Goal: Task Accomplishment & Management: Complete application form

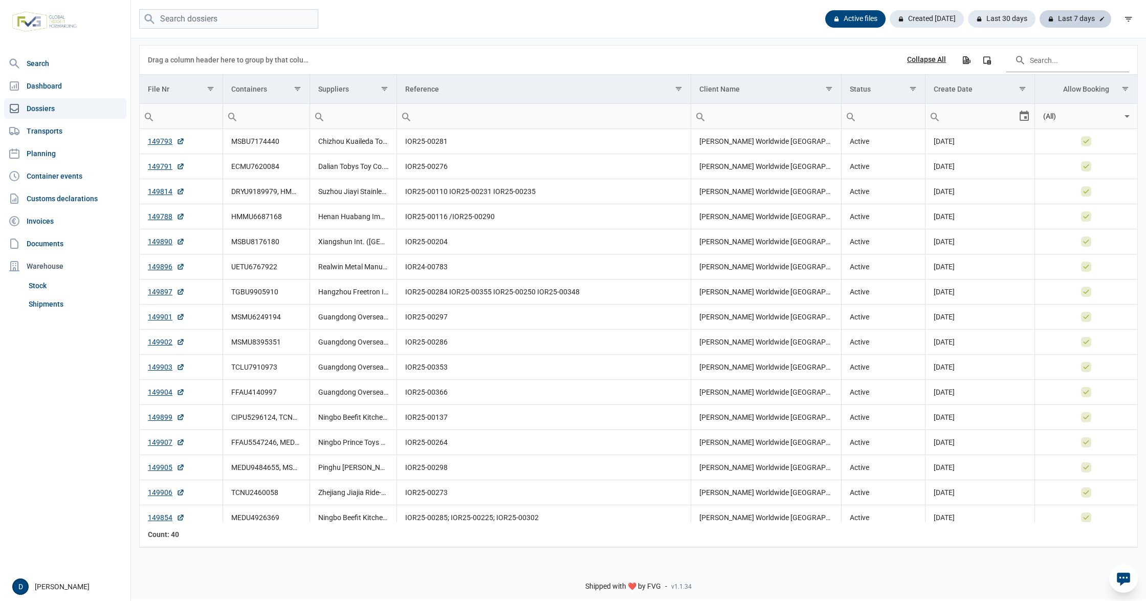
click at [1078, 17] on div "Last 7 days" at bounding box center [1076, 18] width 72 height 17
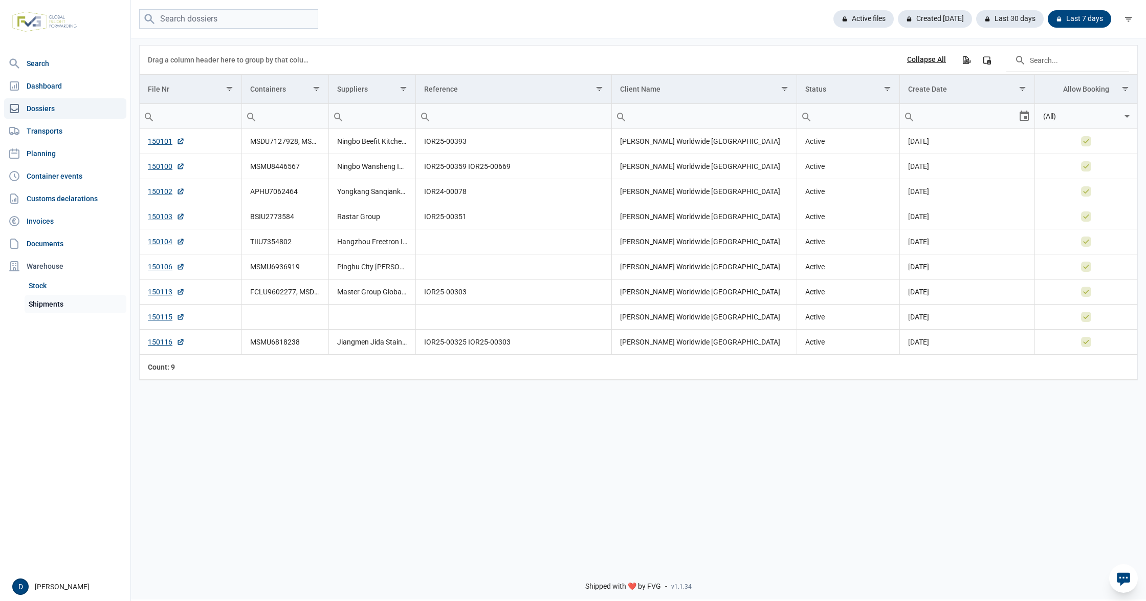
click at [36, 303] on link "Shipments" at bounding box center [76, 304] width 102 height 18
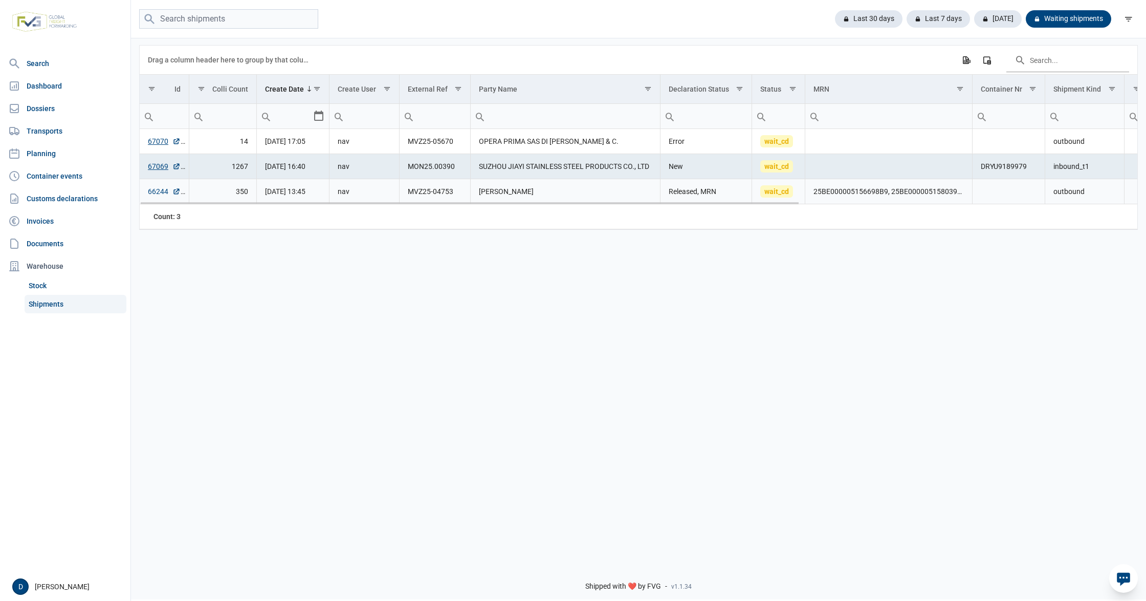
click at [151, 195] on link "66244" at bounding box center [164, 191] width 33 height 10
click at [160, 193] on link "66244" at bounding box center [164, 191] width 33 height 10
click at [41, 263] on div "Warehouse" at bounding box center [65, 266] width 122 height 20
click at [48, 307] on link "Shipments" at bounding box center [76, 304] width 102 height 18
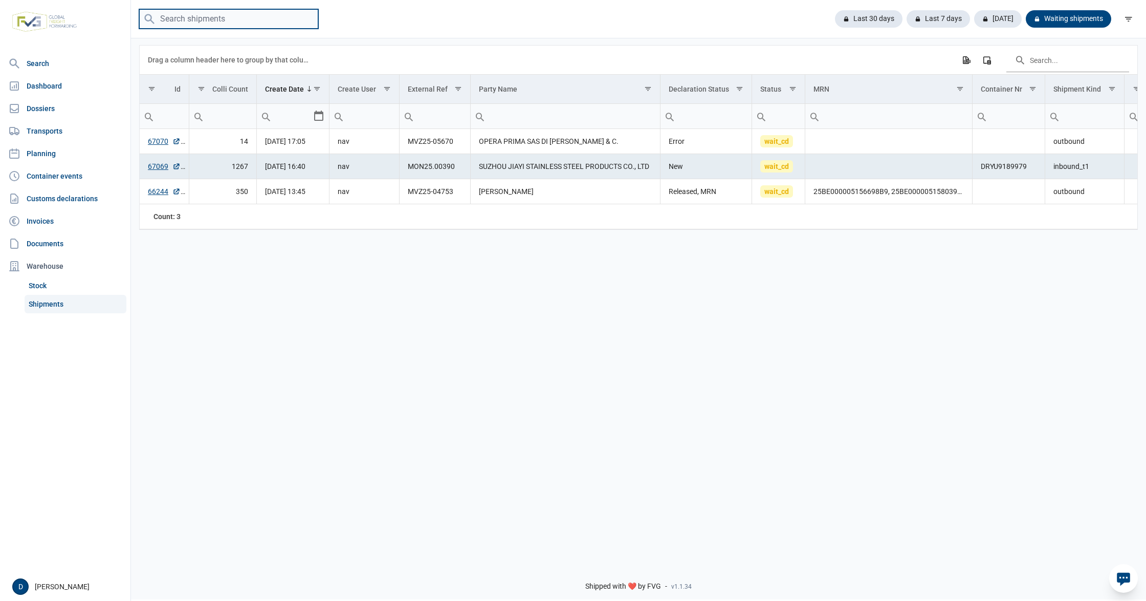
click at [188, 20] on input "search" at bounding box center [228, 19] width 179 height 20
type input "FFAU3922950"
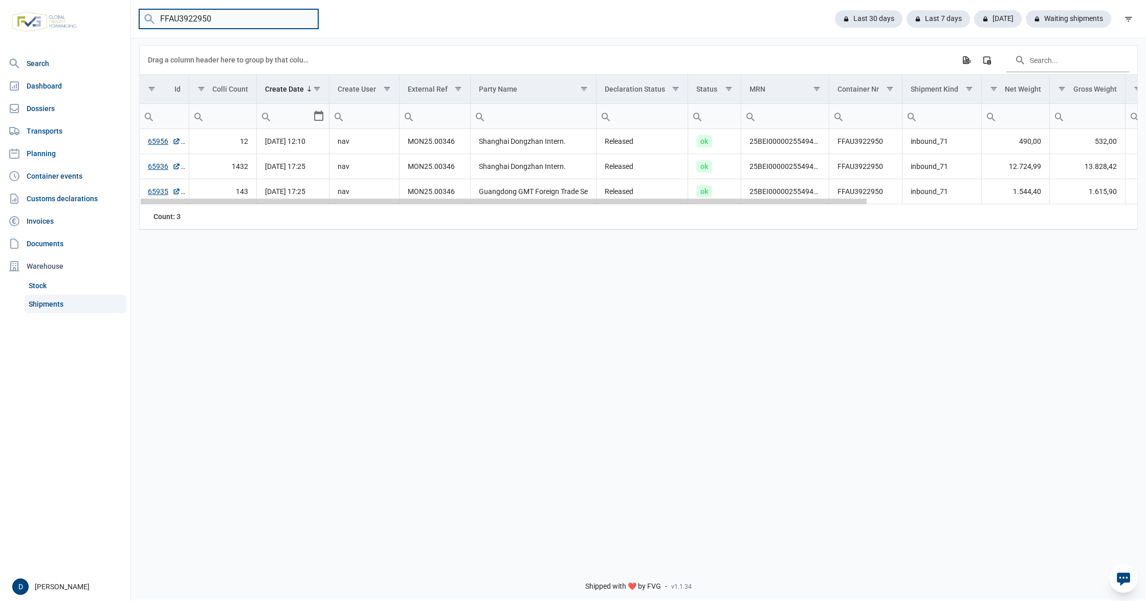
drag, startPoint x: 271, startPoint y: 205, endPoint x: 398, endPoint y: 265, distance: 139.9
click at [398, 265] on body "For evaluation purposes only. Redistribution prohibited. Please register an exi…" at bounding box center [573, 282] width 1146 height 601
click at [306, 17] on input "FFAU3922950" at bounding box center [228, 19] width 179 height 20
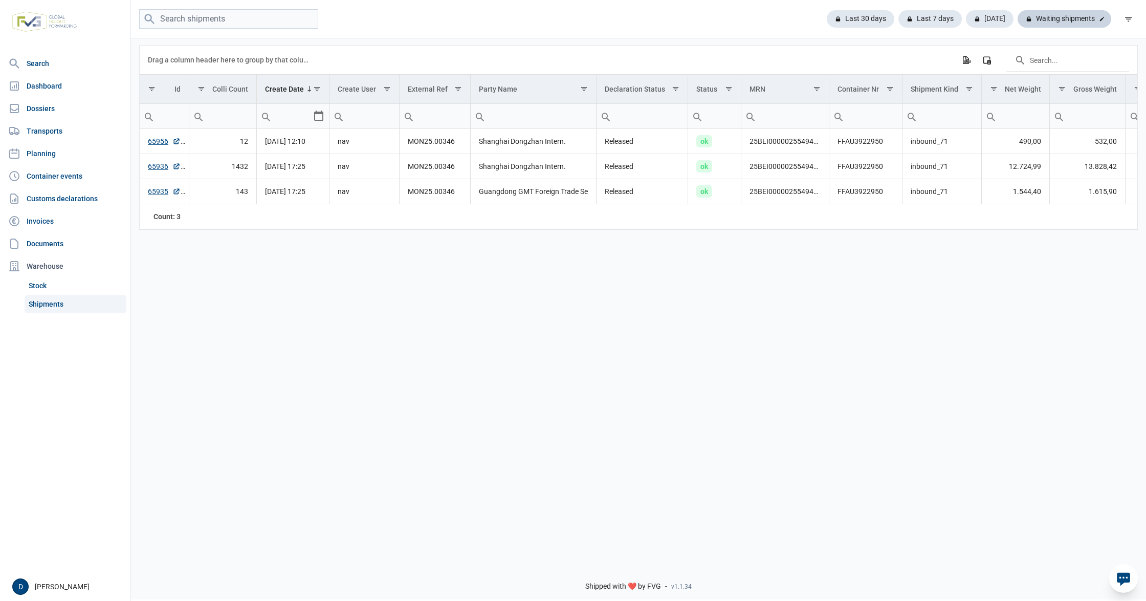
click at [1069, 21] on div "Waiting shipments" at bounding box center [1065, 18] width 94 height 17
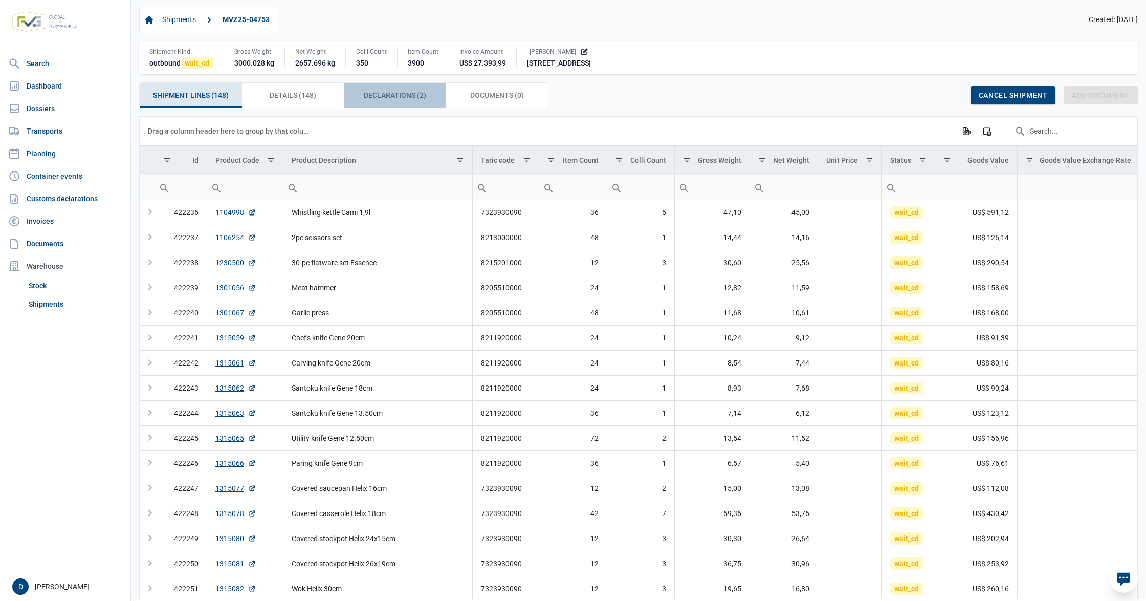
click at [394, 99] on span "Declarations (2) Declarations (2)" at bounding box center [395, 95] width 62 height 12
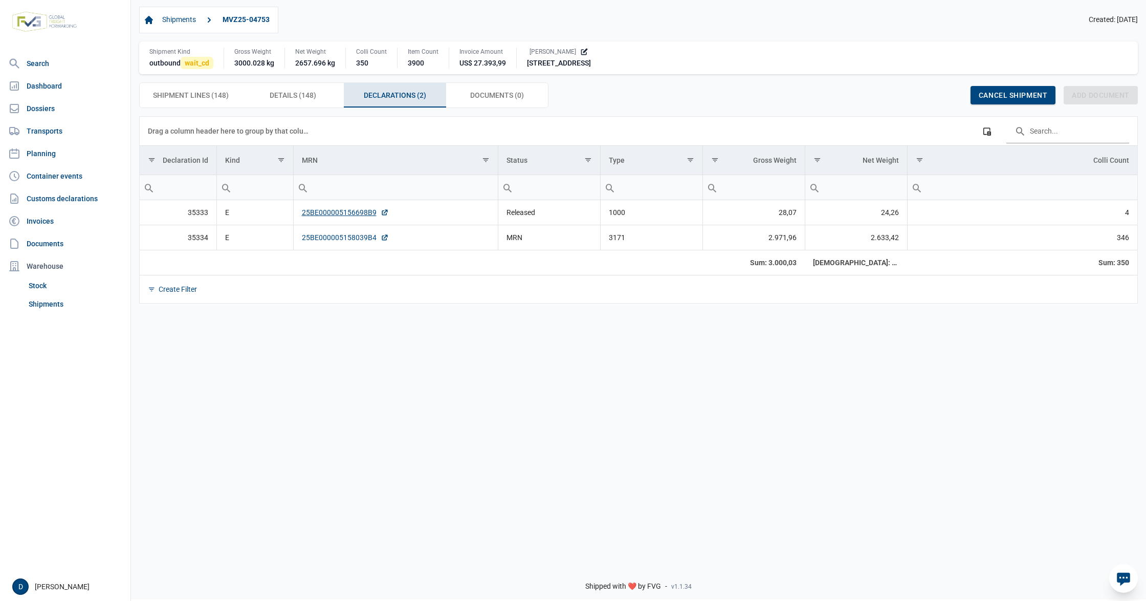
click at [338, 241] on link "25BE000005158039B4" at bounding box center [345, 237] width 87 height 10
click at [358, 216] on link "25BE000005156698B9" at bounding box center [345, 212] width 87 height 10
click at [319, 242] on link "25BE000005158039B4" at bounding box center [345, 237] width 87 height 10
click at [320, 241] on link "25BE000005158039B4" at bounding box center [345, 237] width 87 height 10
click at [191, 101] on span "Shipment Lines (148) Shipment Lines (148)" at bounding box center [191, 95] width 76 height 12
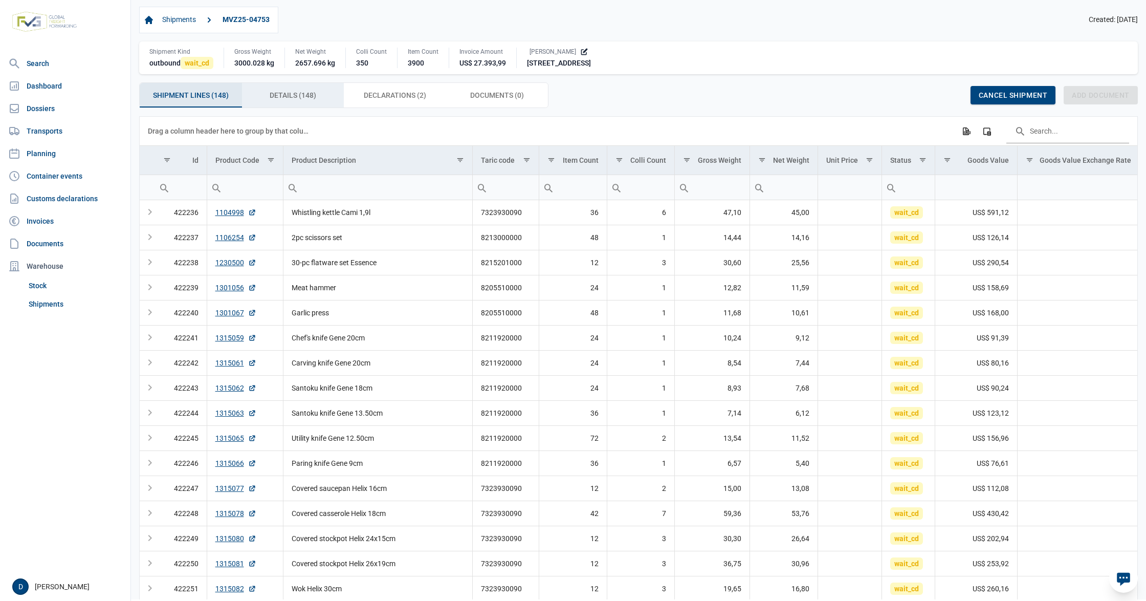
click at [288, 91] on span "Details (148) Details (148)" at bounding box center [293, 95] width 47 height 12
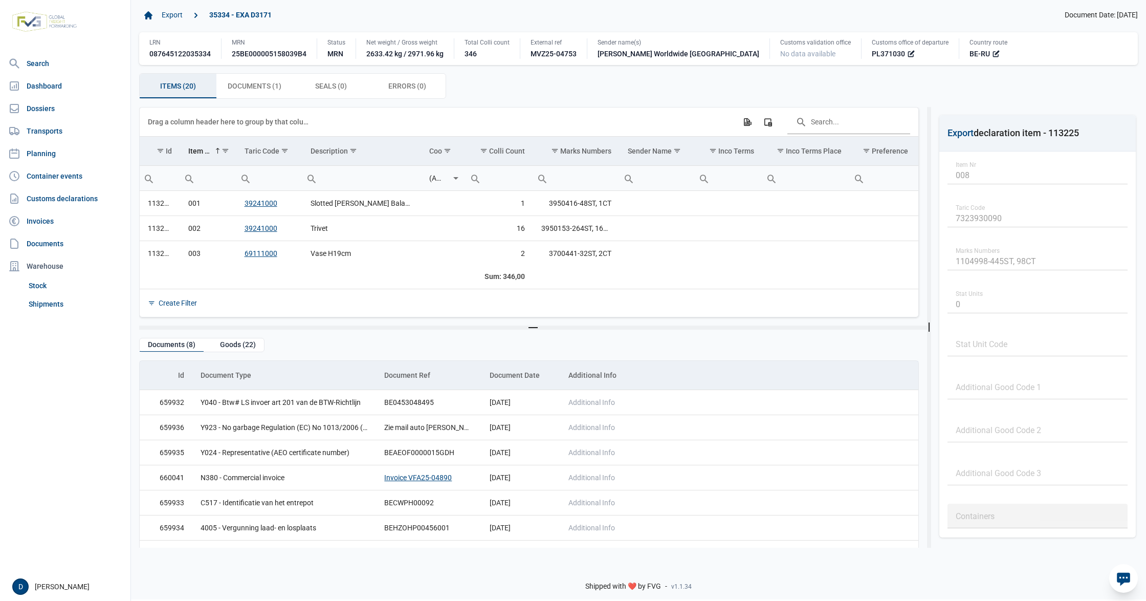
click at [185, 80] on div "Items (20) Items (20)" at bounding box center [178, 86] width 77 height 25
click at [263, 85] on span "Documents (1) Documents (1)" at bounding box center [255, 86] width 54 height 12
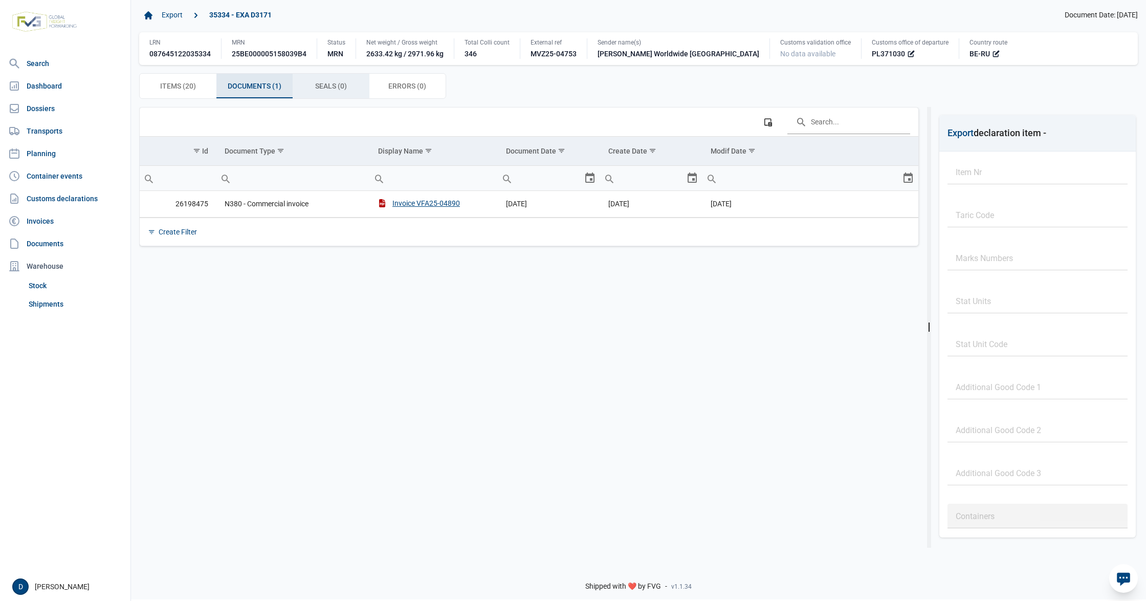
click at [332, 86] on span "Seals (0) Seals (0)" at bounding box center [331, 86] width 32 height 12
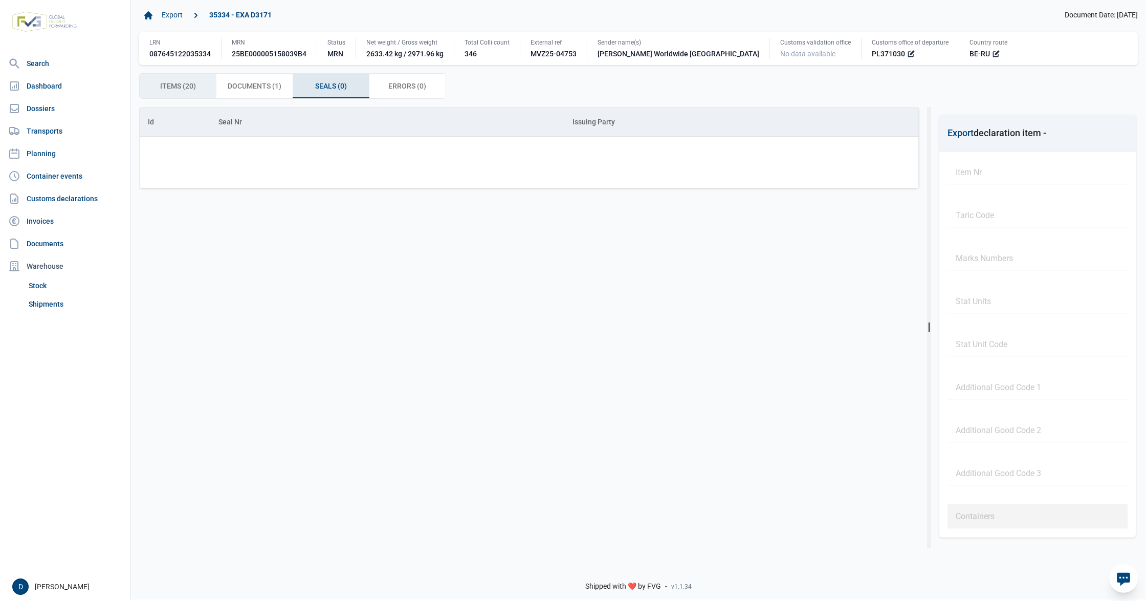
click at [184, 82] on span "Items (20) Items (20)" at bounding box center [178, 86] width 36 height 12
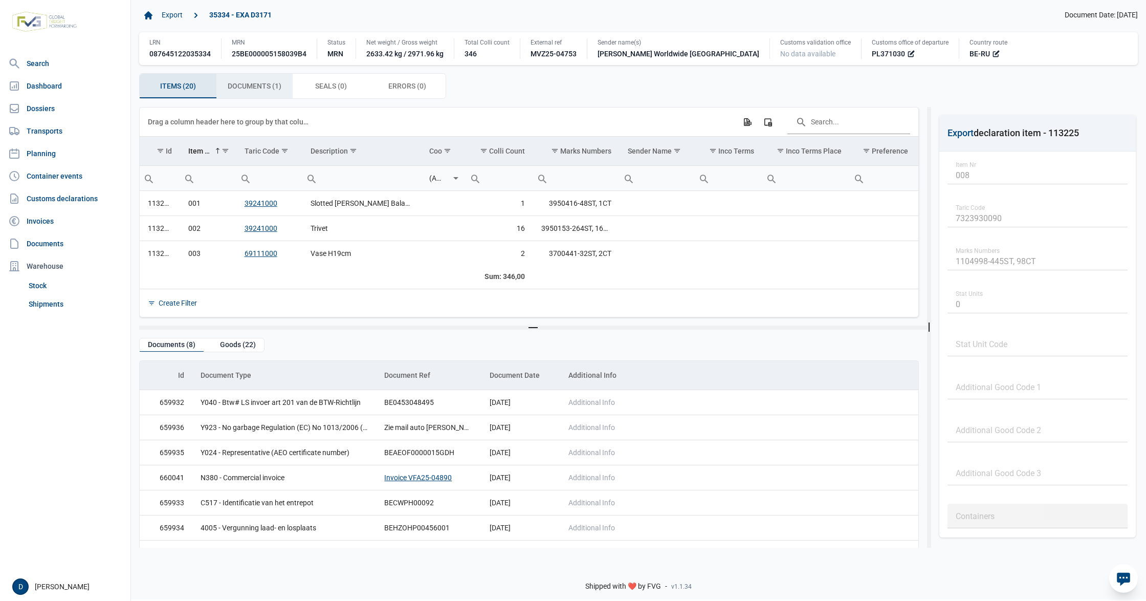
click at [253, 82] on span "Documents (1) Documents (1)" at bounding box center [255, 86] width 54 height 12
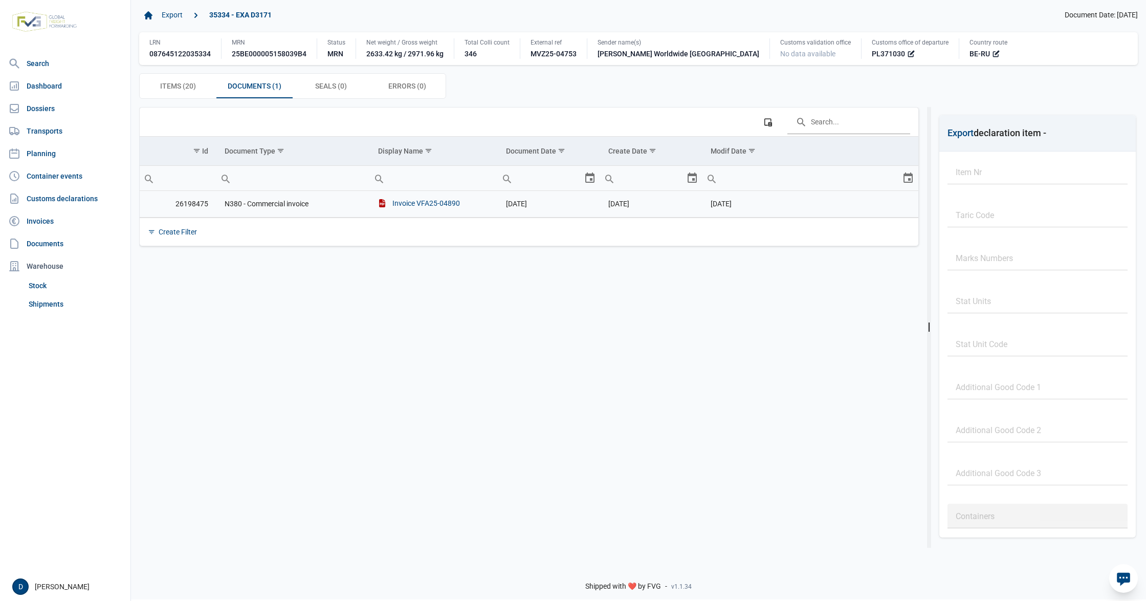
click at [433, 200] on div "Invoice VFA25-04890" at bounding box center [419, 203] width 82 height 10
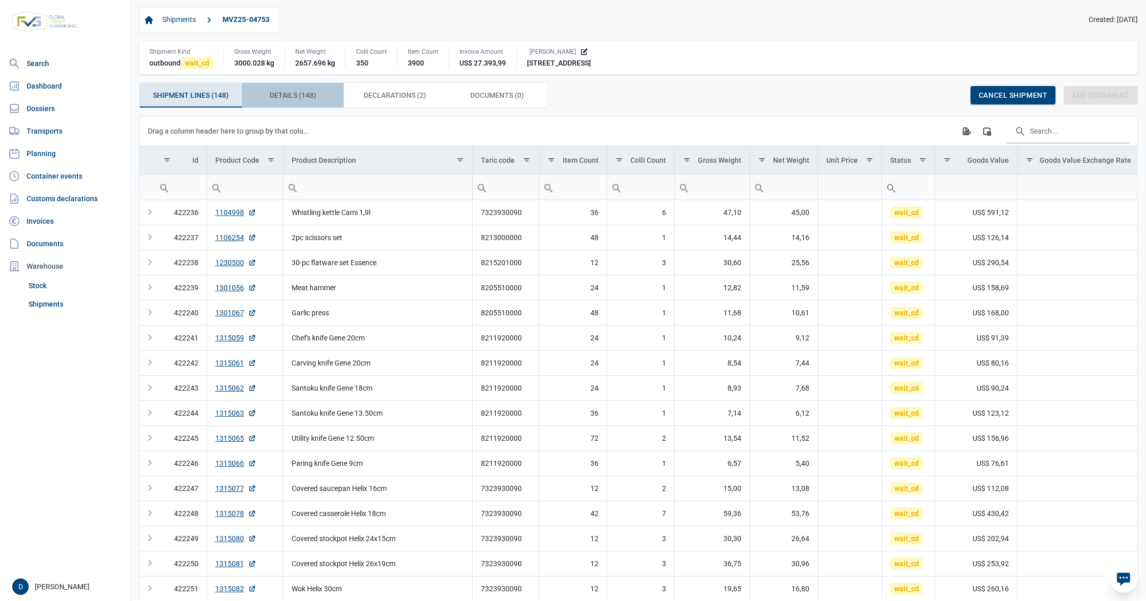
click at [295, 99] on span "Details (148) Details (148)" at bounding box center [293, 95] width 47 height 12
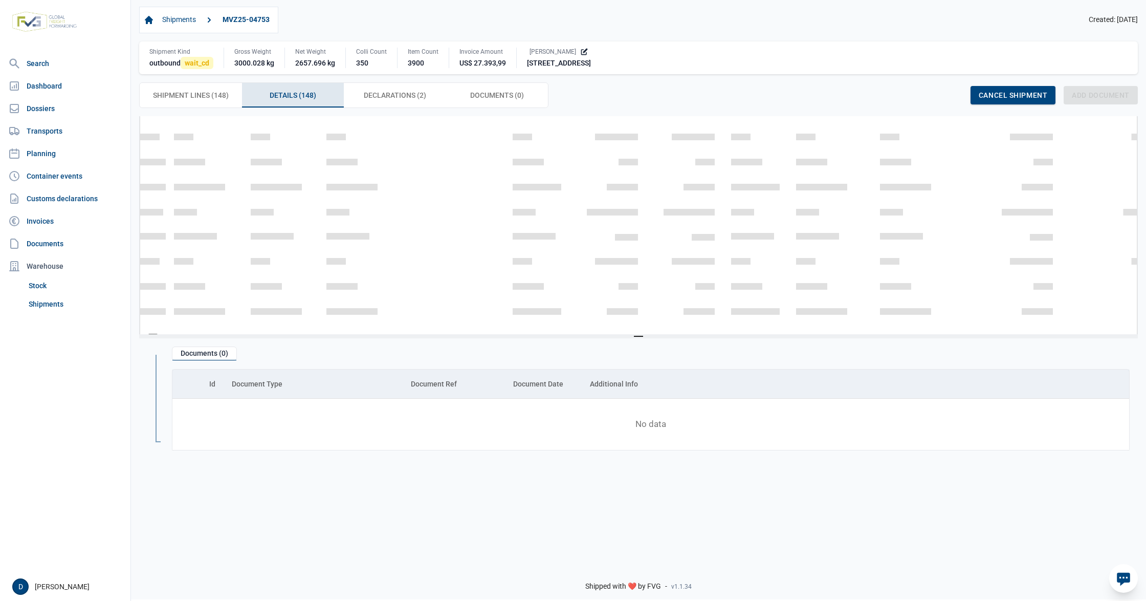
scroll to position [2252, 0]
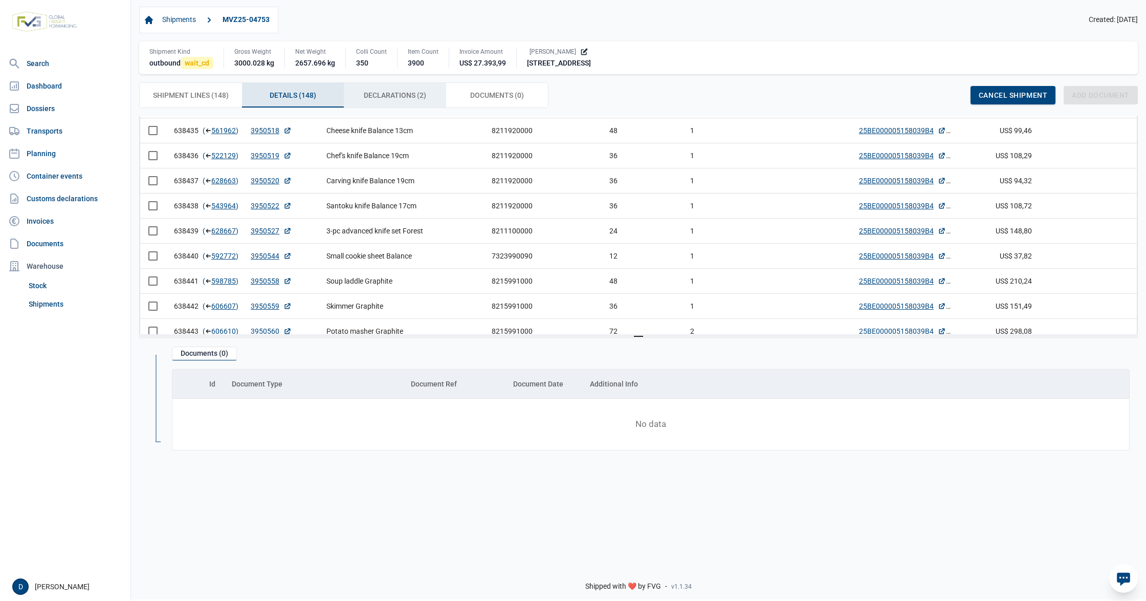
click at [399, 97] on span "Declarations (2) Declarations (2)" at bounding box center [395, 95] width 62 height 12
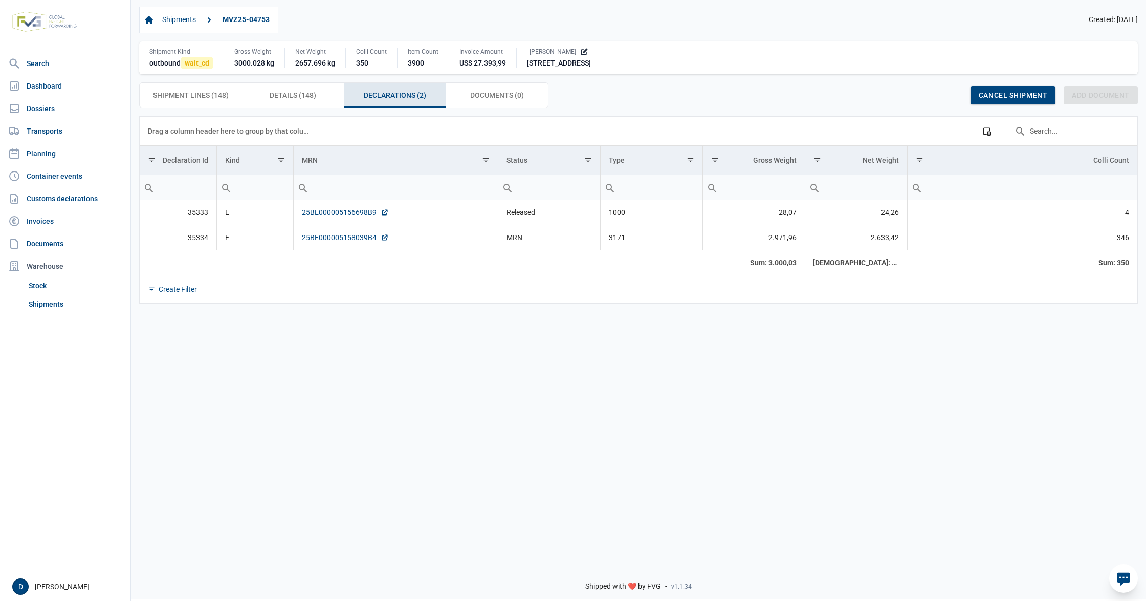
click at [331, 240] on link "25BE000005158039B4" at bounding box center [345, 237] width 87 height 10
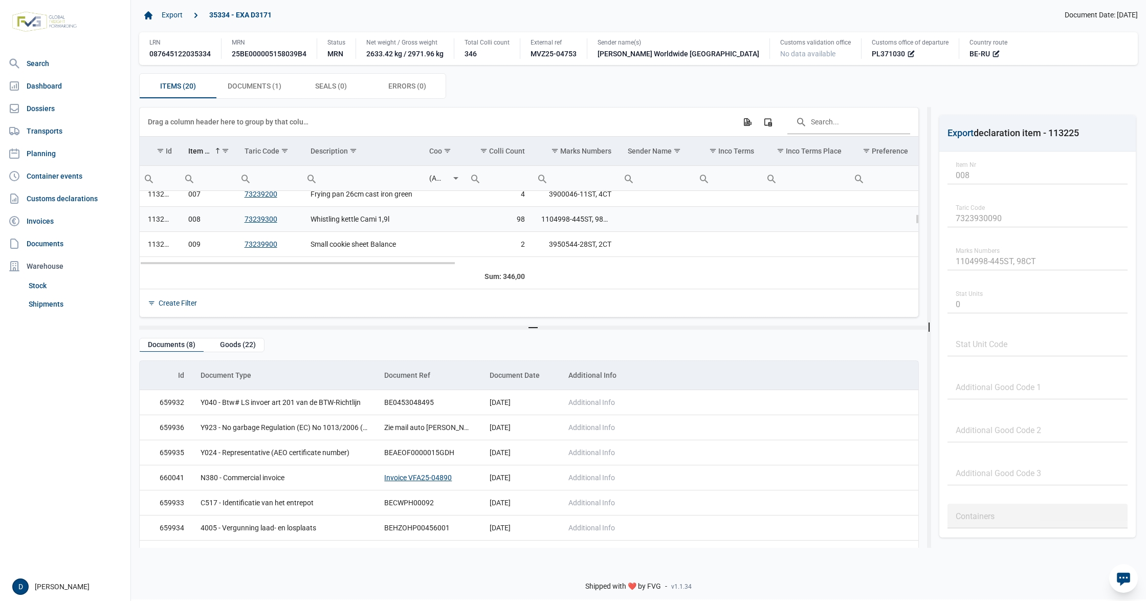
scroll to position [251, 0]
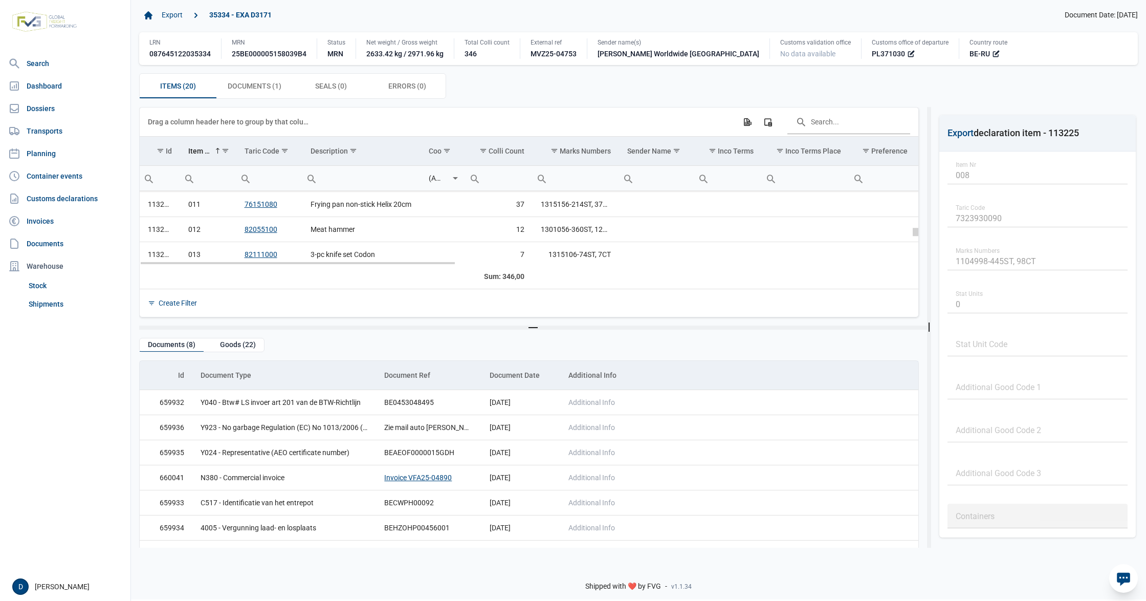
click at [916, 226] on body "For evaluation purposes only. Redistribution prohibited. Please register an exi…" at bounding box center [573, 282] width 1146 height 601
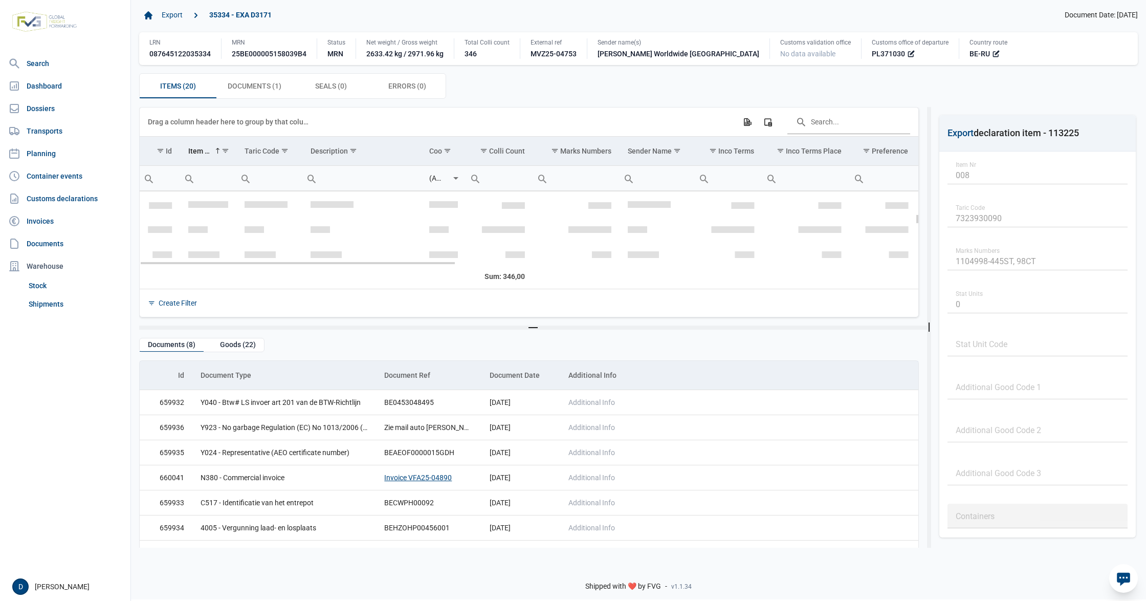
scroll to position [160, 0]
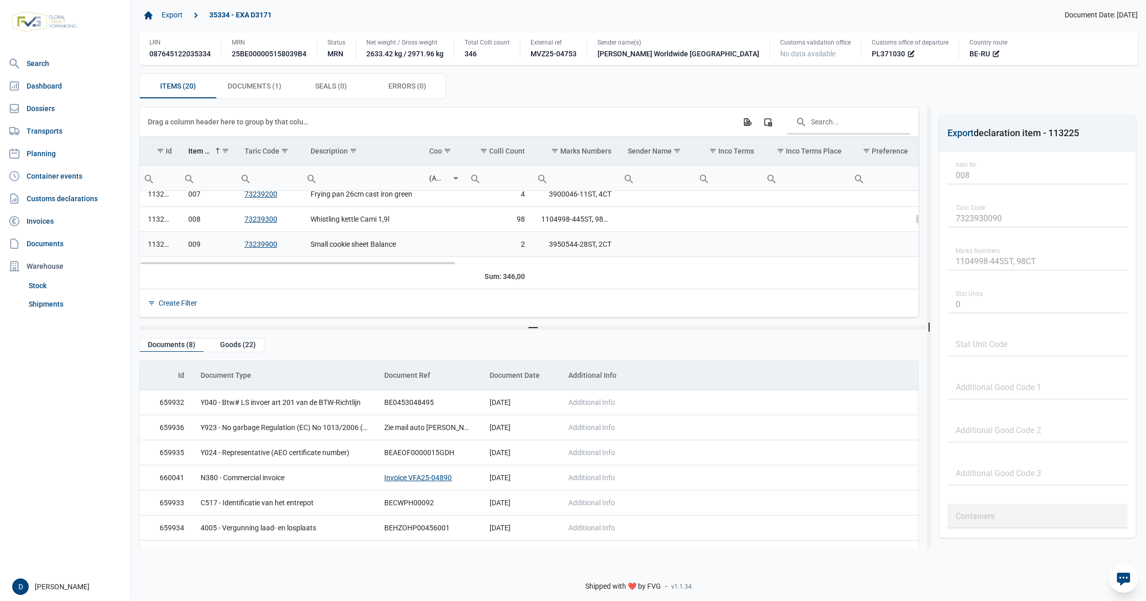
click at [756, 245] on td "Data grid with 20 rows and 23 columns" at bounding box center [729, 244] width 68 height 25
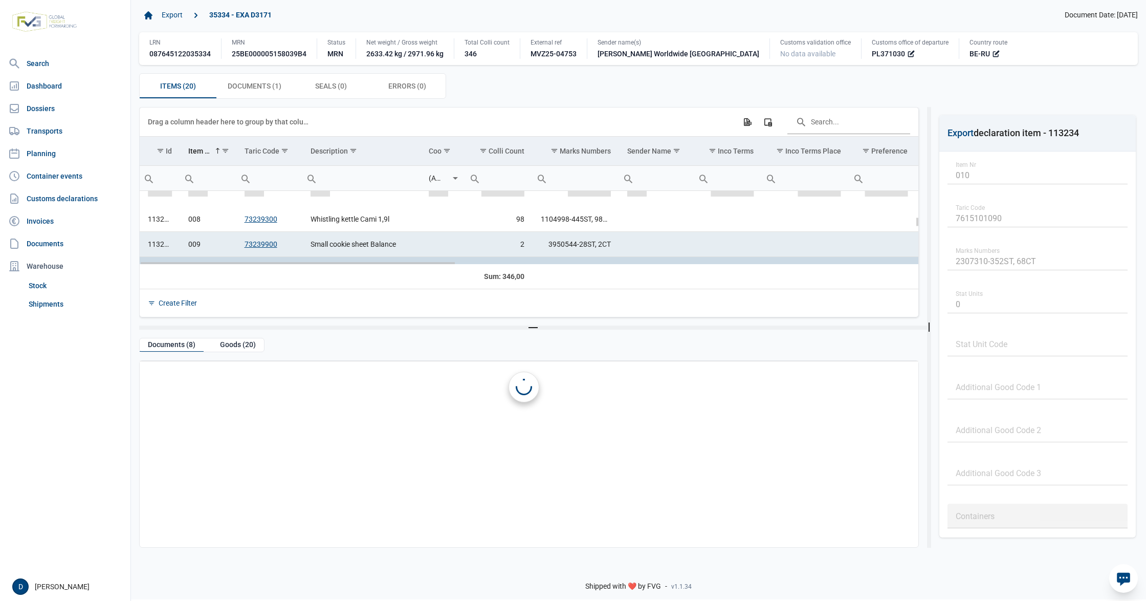
scroll to position [180, 0]
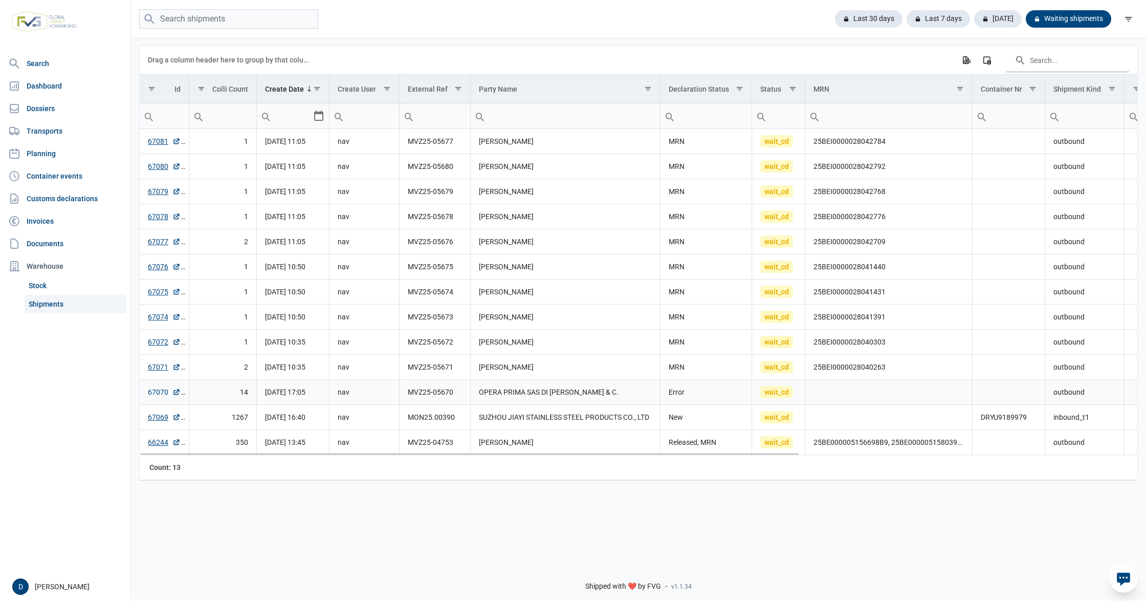
click at [150, 392] on link "67070" at bounding box center [164, 392] width 33 height 10
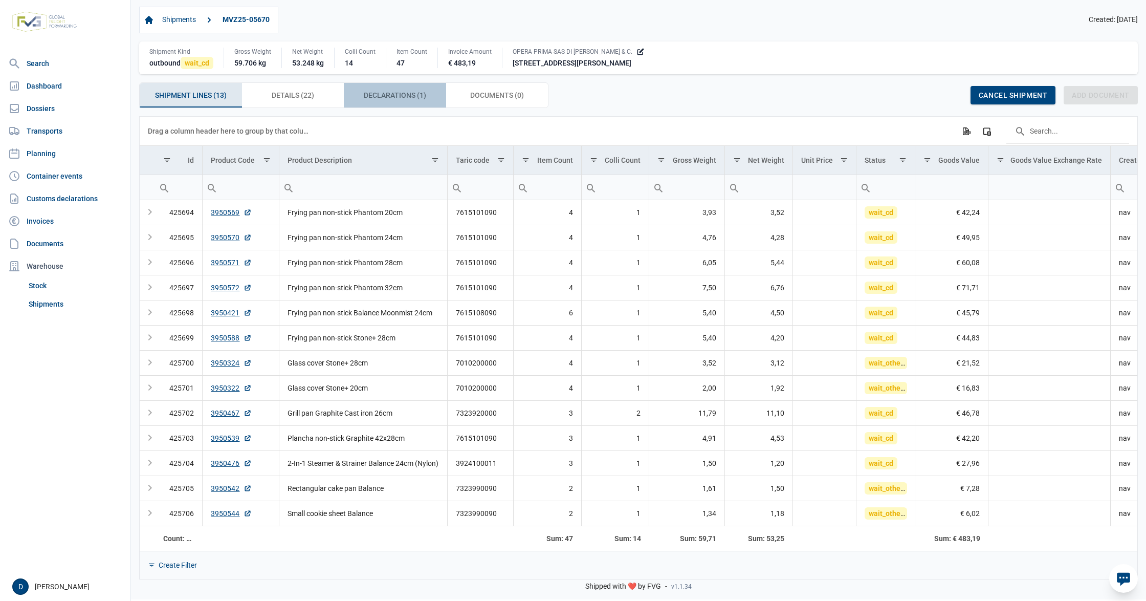
click at [361, 97] on div "Declarations (1) Declarations (1)" at bounding box center [395, 95] width 102 height 25
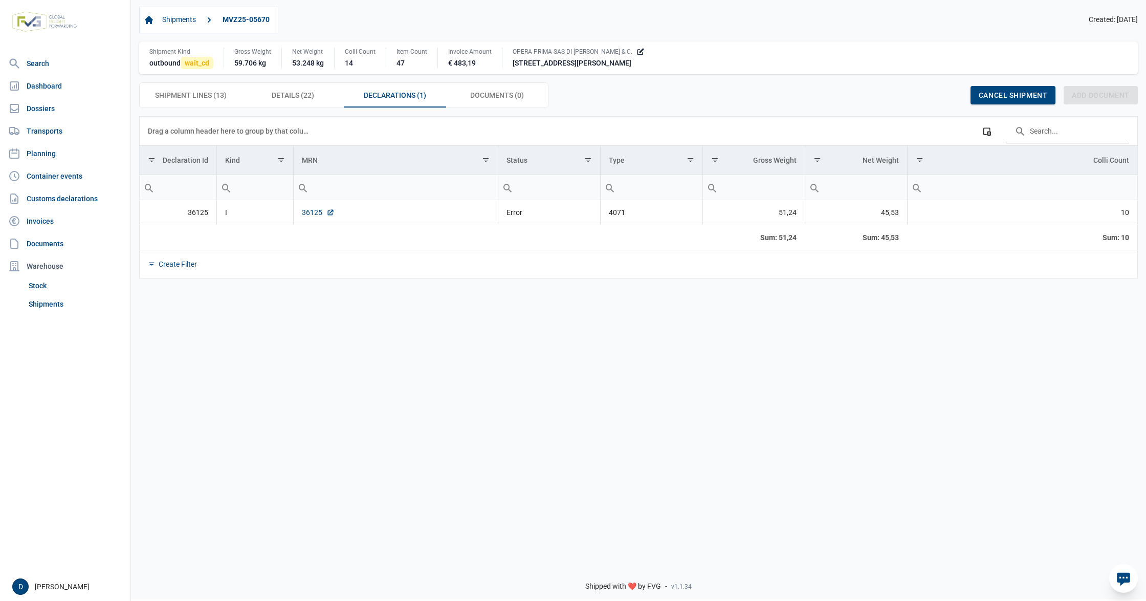
click at [308, 217] on link "36125" at bounding box center [318, 212] width 33 height 10
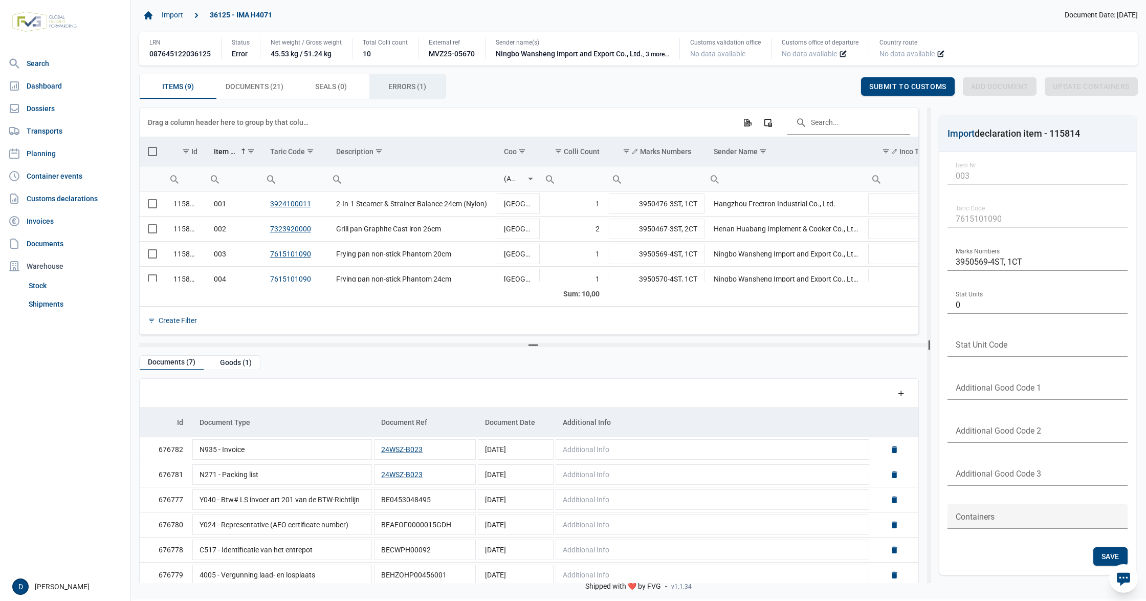
click at [405, 82] on span "Errors (1) Errors (1)" at bounding box center [407, 86] width 38 height 12
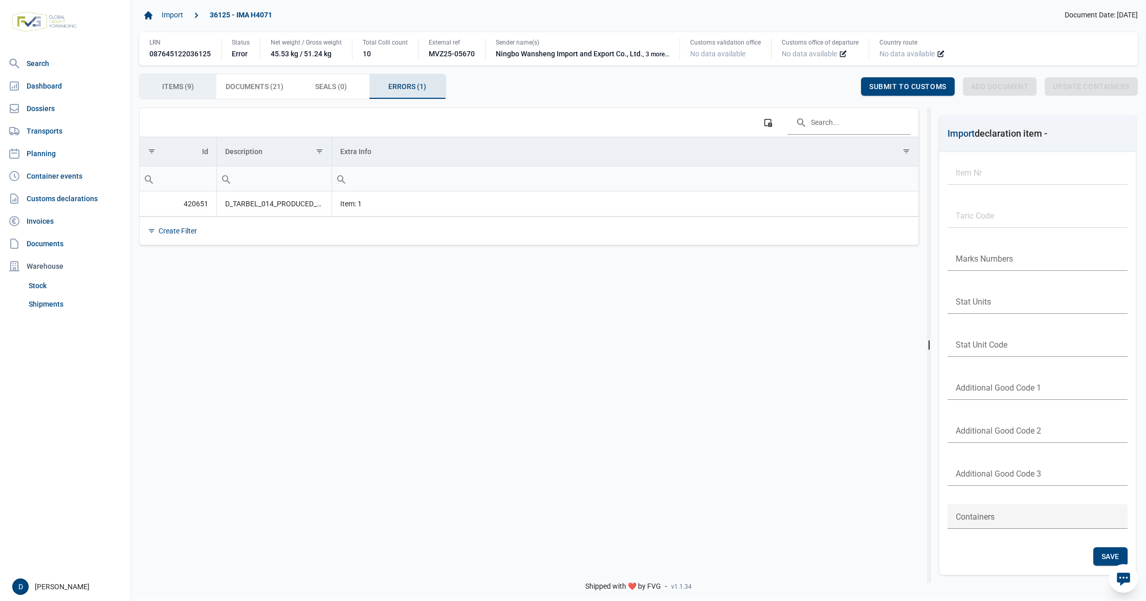
click at [172, 84] on span "Items (9) Items (9)" at bounding box center [178, 86] width 32 height 12
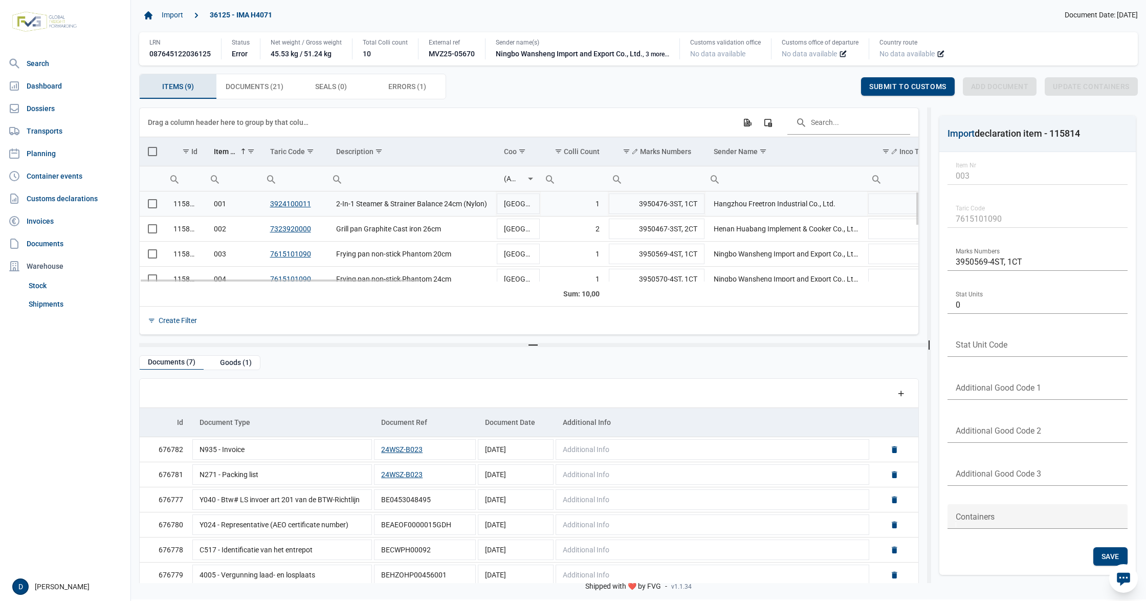
click at [153, 206] on span "Select row" at bounding box center [152, 203] width 9 height 9
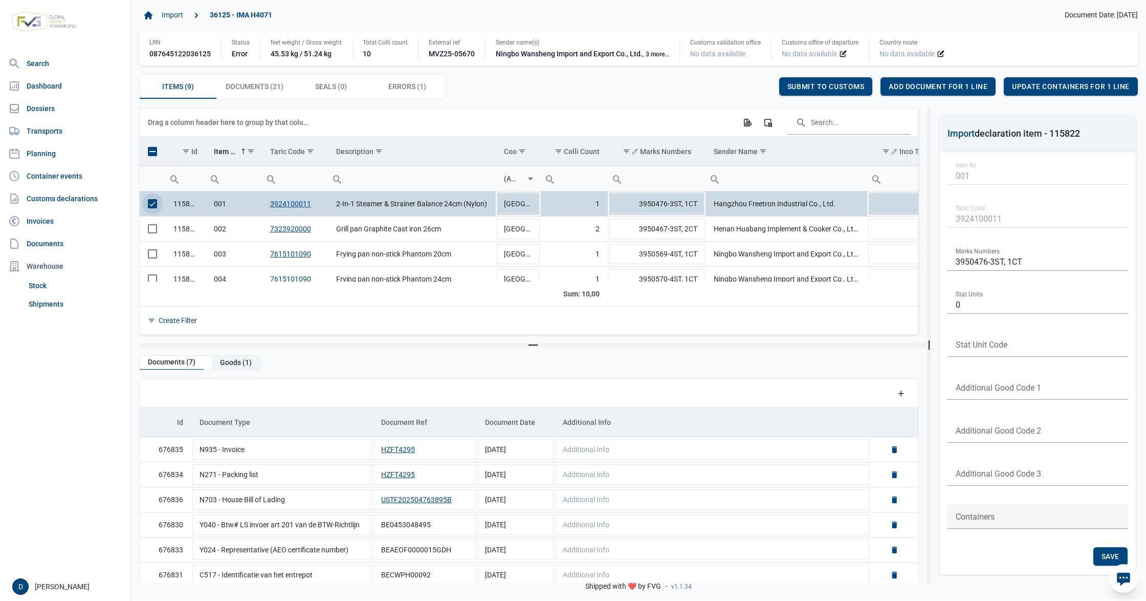
click at [242, 362] on div "Goods (1)" at bounding box center [236, 363] width 48 height 14
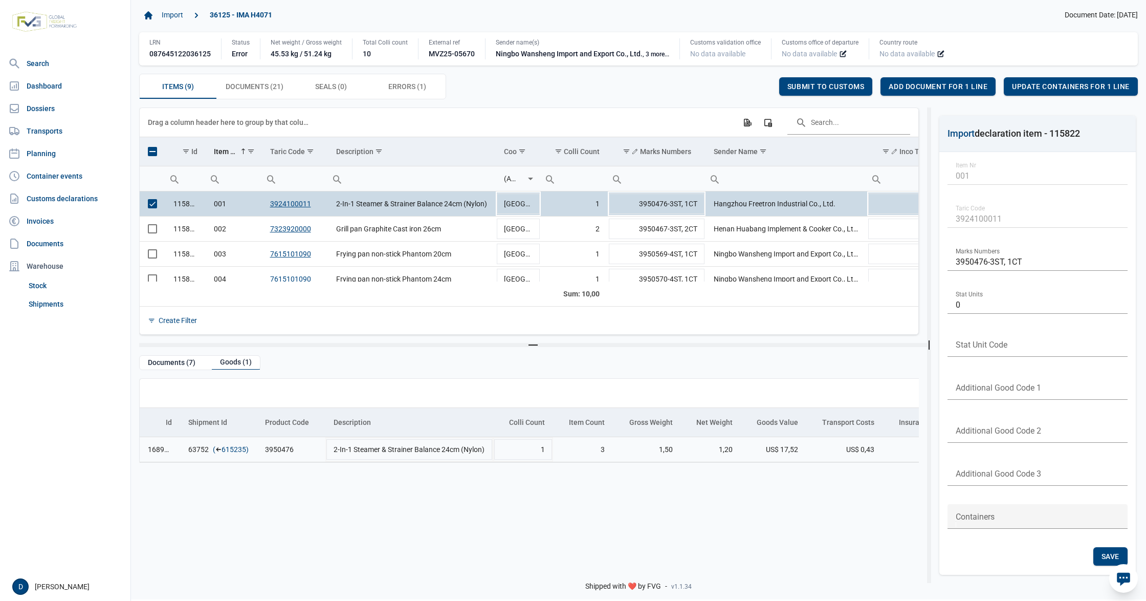
click at [226, 449] on link "615235" at bounding box center [234, 449] width 25 height 10
click at [905, 85] on span "Add document for 1 line" at bounding box center [938, 86] width 99 height 8
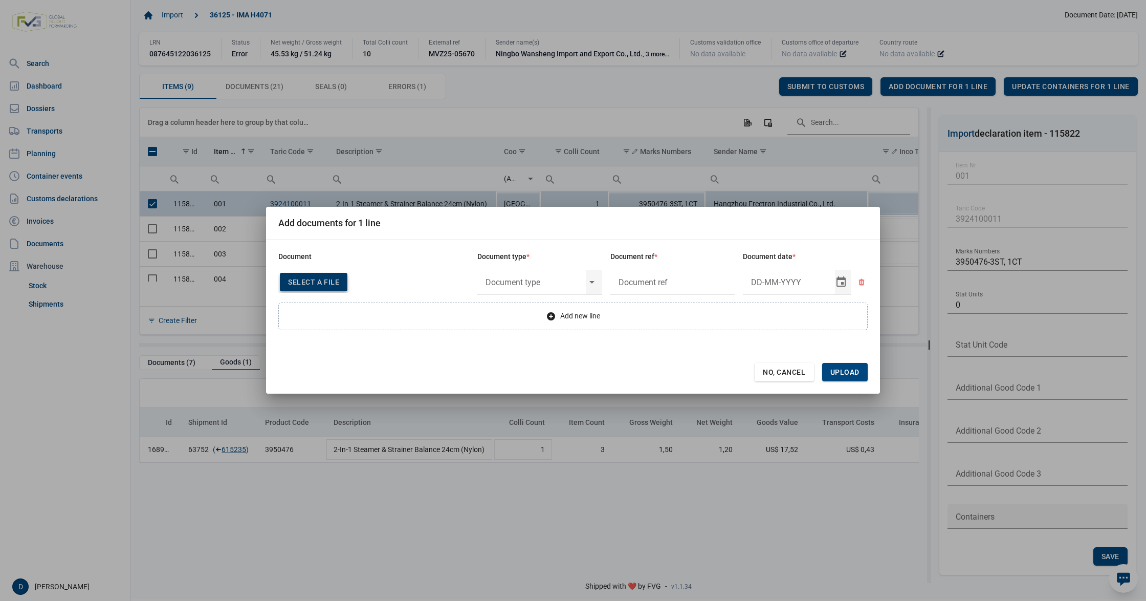
click at [324, 279] on span "Select a file" at bounding box center [313, 282] width 51 height 8
type input "CHEDD.BE.2025.0002166"
click at [501, 289] on input "text" at bounding box center [531, 282] width 108 height 27
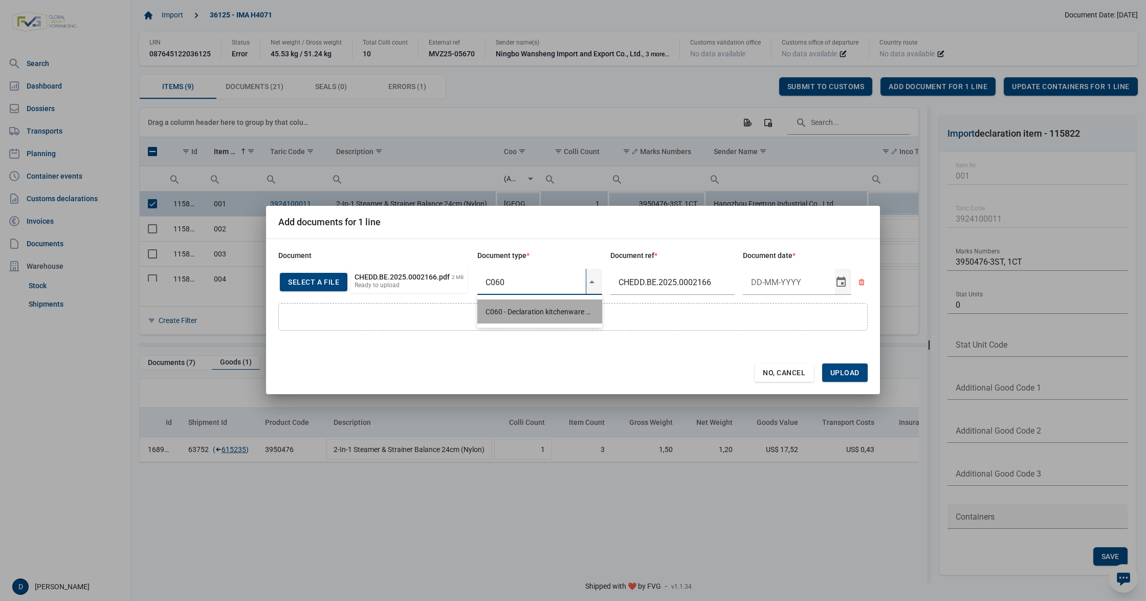
click at [508, 310] on div "C060 - Declaration kitchenware ex CN of HK 284/2011" at bounding box center [539, 311] width 125 height 24
type input "C060 - Declaration kitchenware ex CN of HK 284/2011"
type input "15-5-2025"
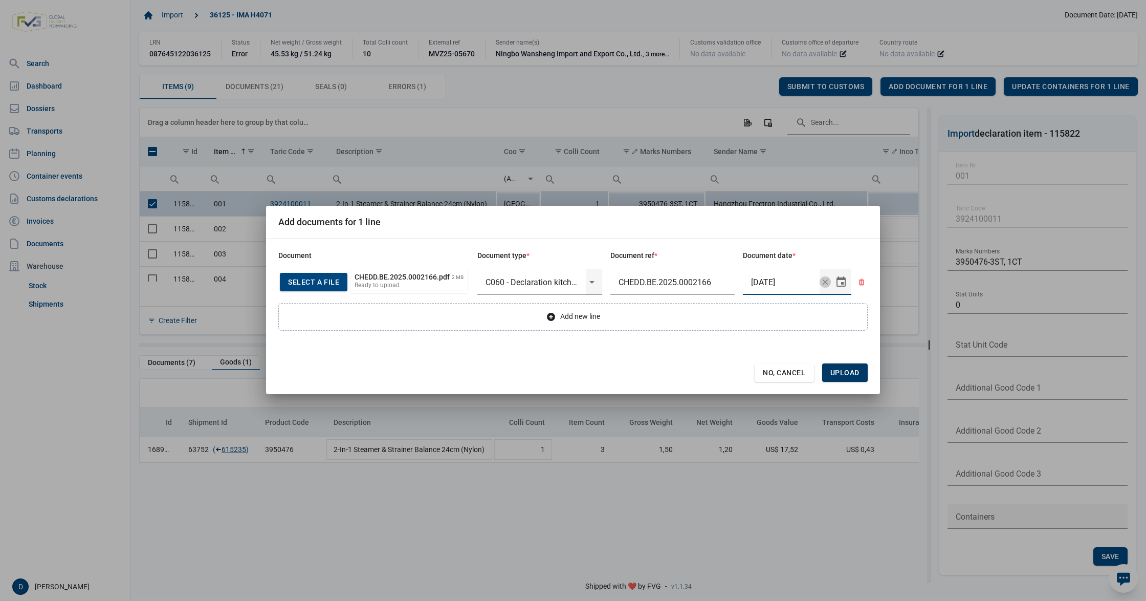
click at [851, 372] on span "Upload" at bounding box center [845, 372] width 29 height 8
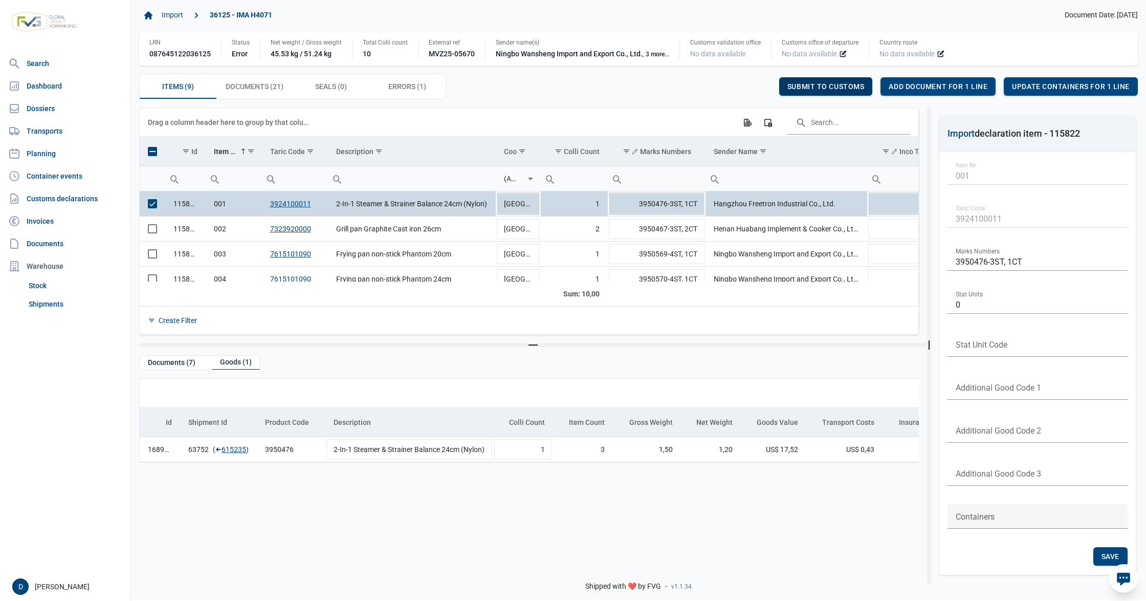
click at [825, 83] on span "Submit to customs" at bounding box center [826, 86] width 77 height 8
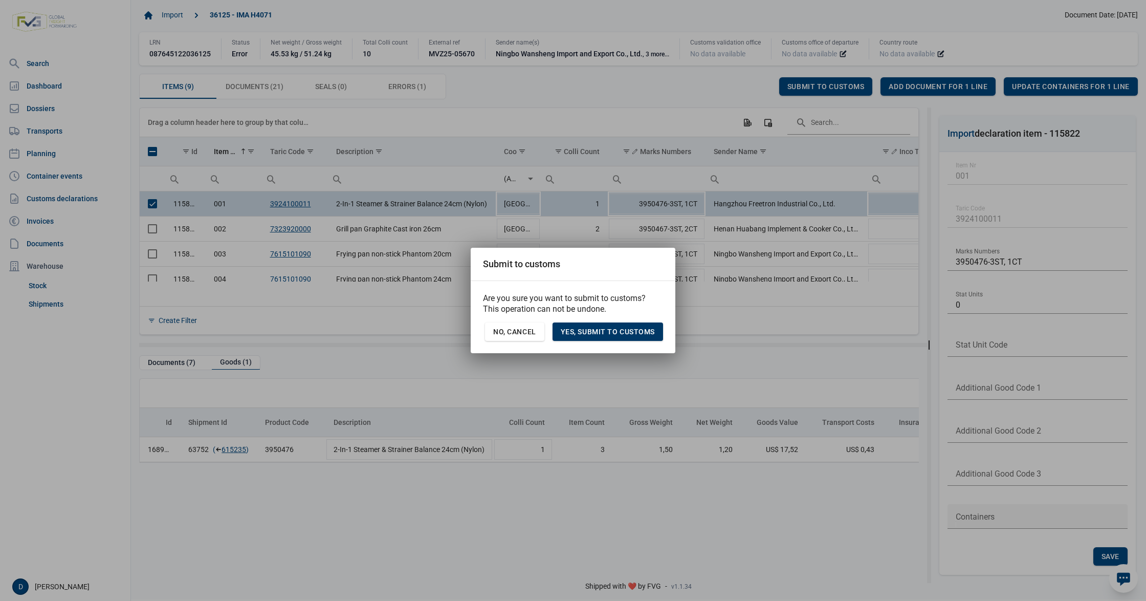
click at [639, 330] on span "Yes, Submit to customs" at bounding box center [608, 332] width 94 height 8
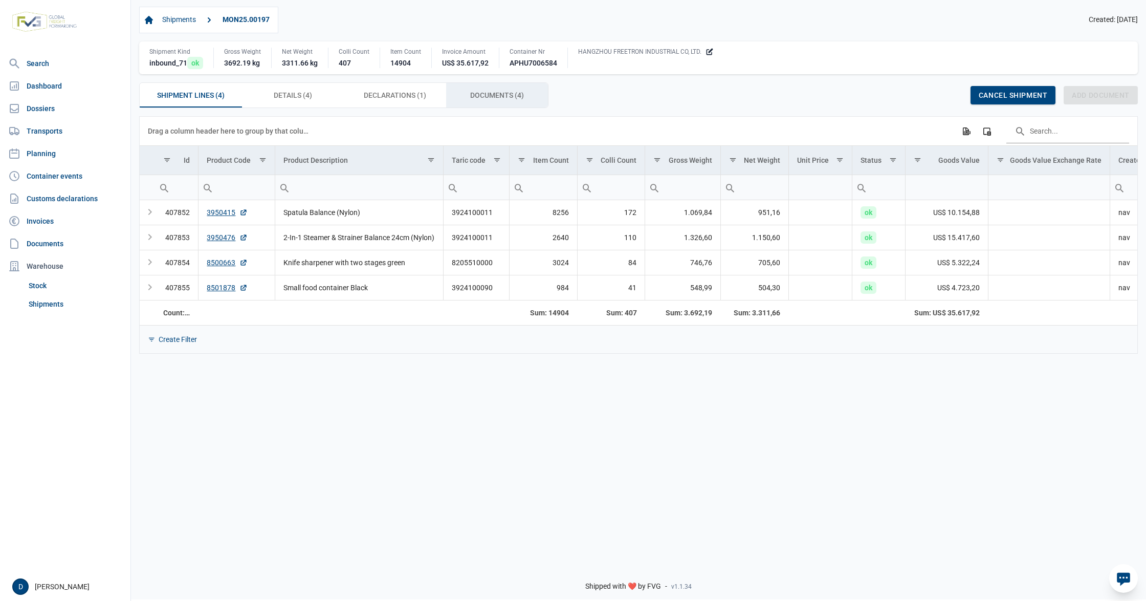
click at [487, 92] on span "Documents (4) Documents (4)" at bounding box center [497, 95] width 54 height 12
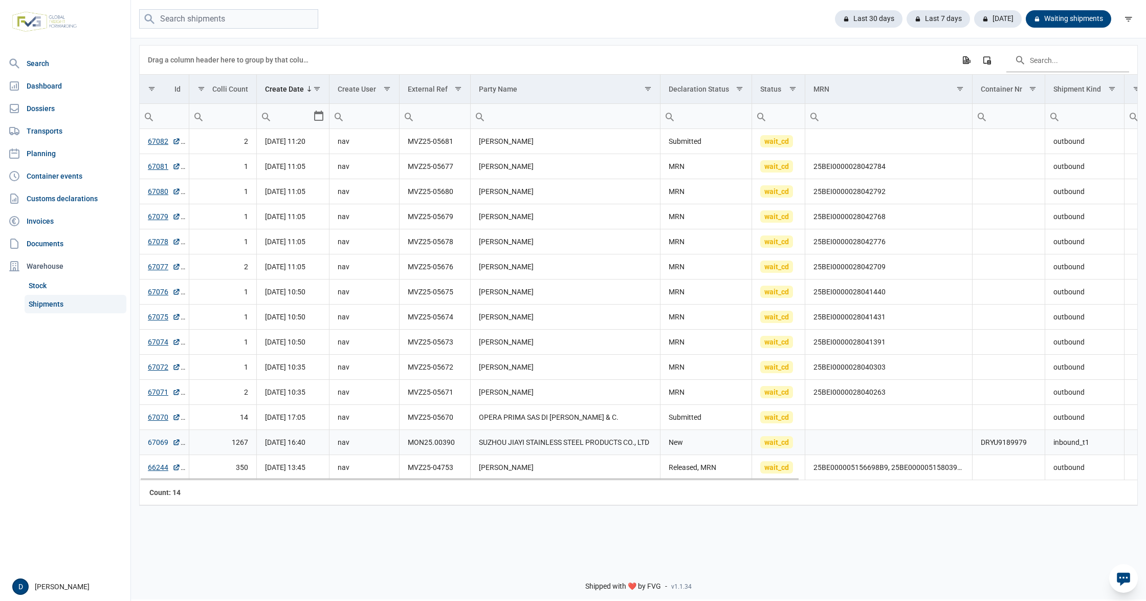
click at [158, 444] on link "67069" at bounding box center [164, 442] width 33 height 10
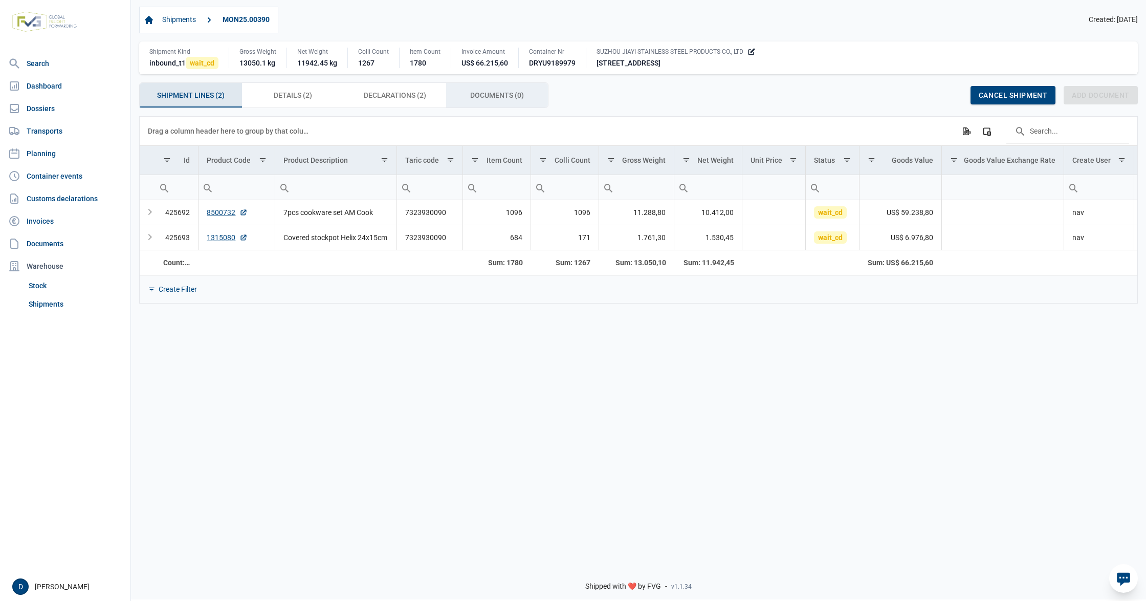
click at [496, 98] on span "Documents (0) Documents (0)" at bounding box center [497, 95] width 54 height 12
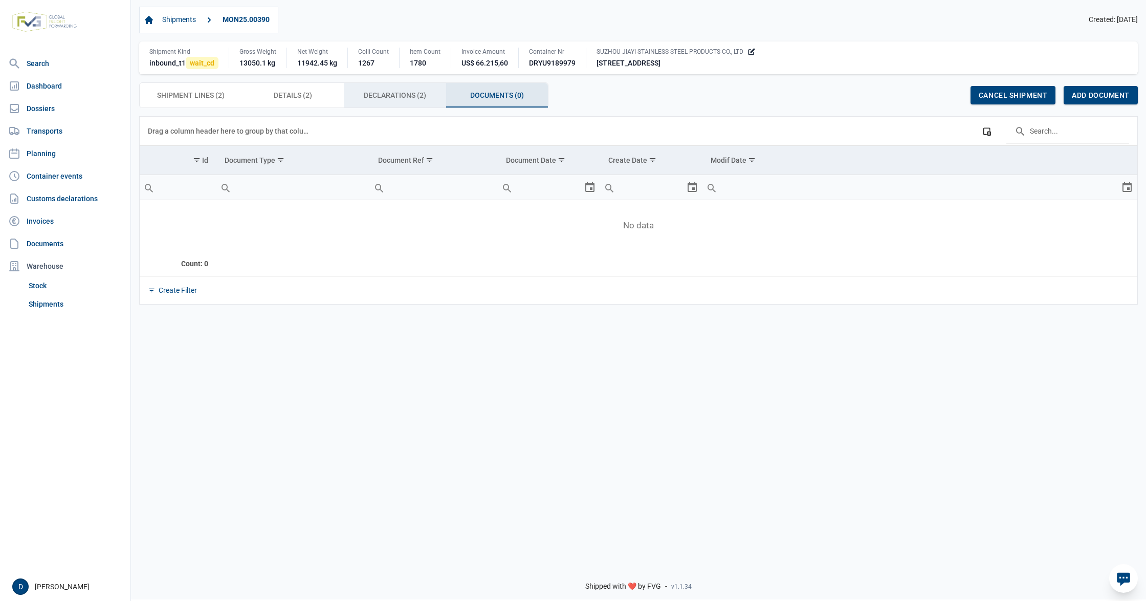
click at [382, 92] on span "Declarations (2) Declarations (2)" at bounding box center [395, 95] width 62 height 12
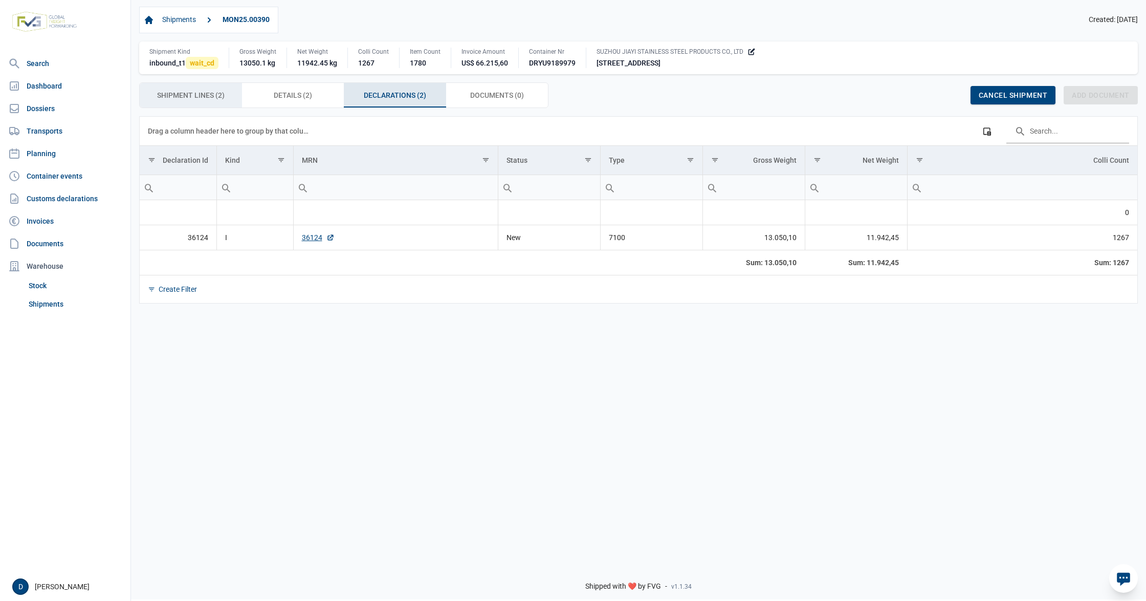
click at [163, 97] on span "Shipment Lines (2) Shipment Lines (2)" at bounding box center [191, 95] width 68 height 12
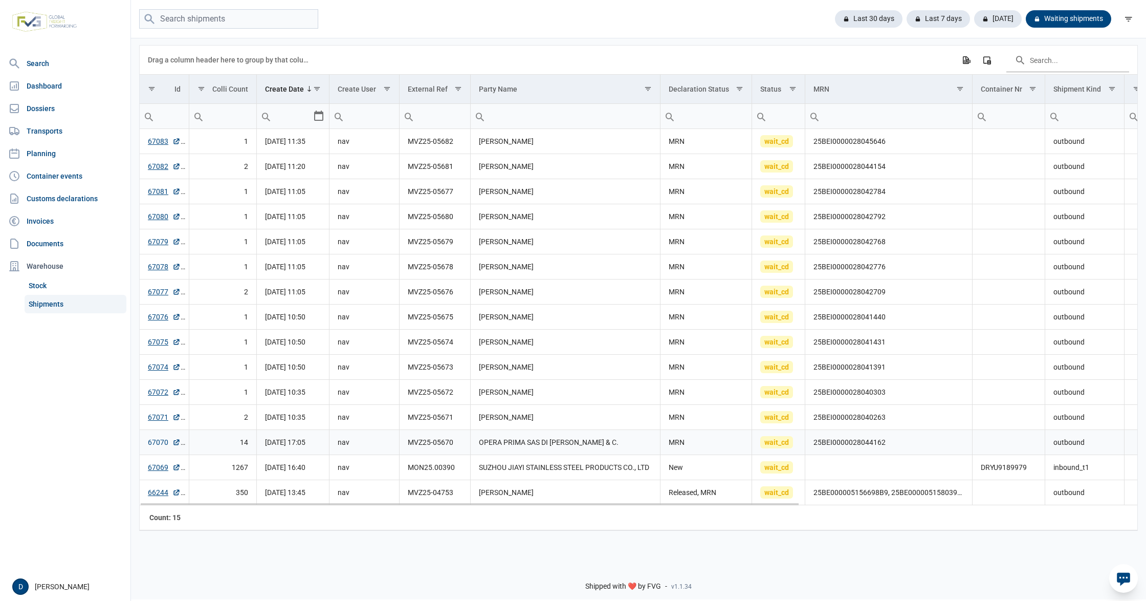
click at [154, 445] on link "67070" at bounding box center [164, 442] width 33 height 10
click at [155, 396] on link "67072" at bounding box center [164, 392] width 33 height 10
click at [159, 392] on link "67072" at bounding box center [164, 392] width 33 height 10
click at [152, 364] on td "67074" at bounding box center [164, 367] width 49 height 25
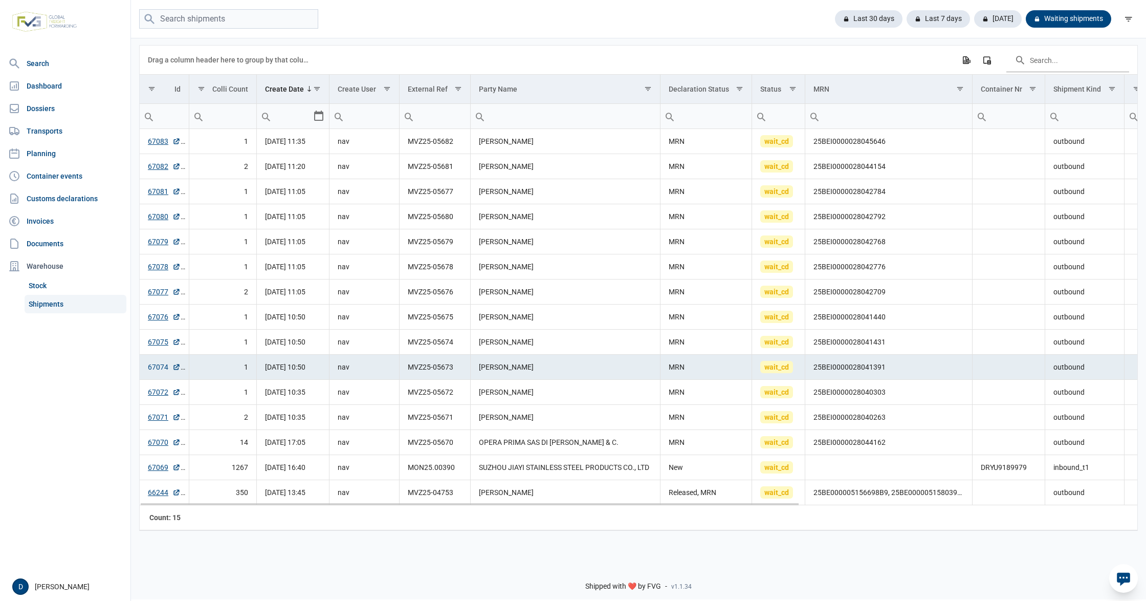
click at [160, 371] on link "67074" at bounding box center [164, 367] width 33 height 10
click at [157, 339] on td "67075" at bounding box center [164, 342] width 49 height 25
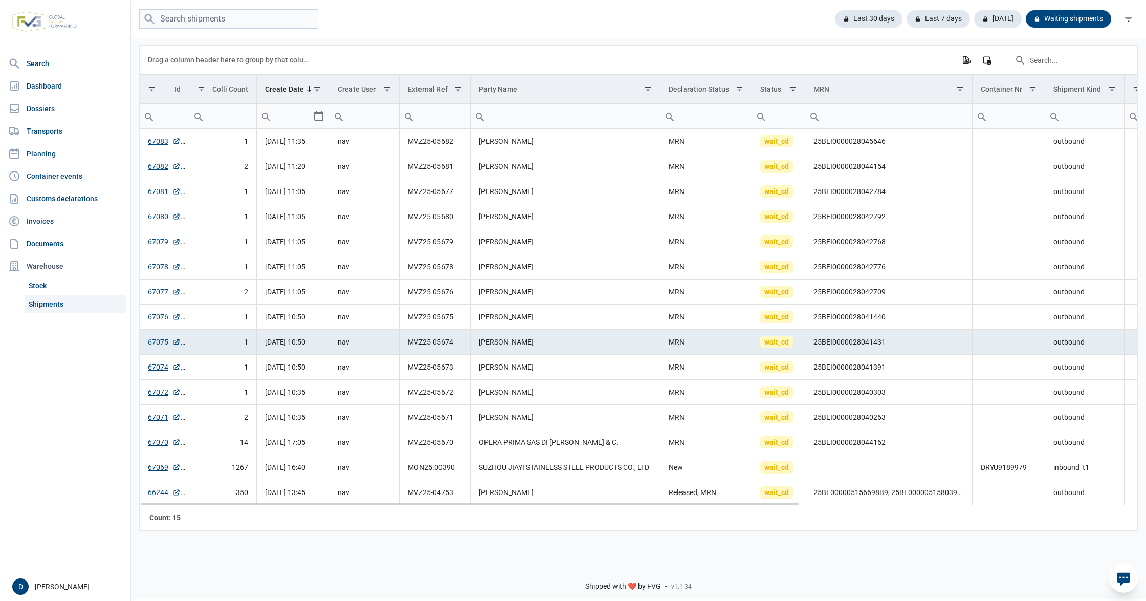
click at [159, 344] on link "67075" at bounding box center [164, 342] width 33 height 10
click at [158, 318] on link "67076" at bounding box center [164, 317] width 33 height 10
click at [213, 297] on td "2" at bounding box center [223, 291] width 68 height 25
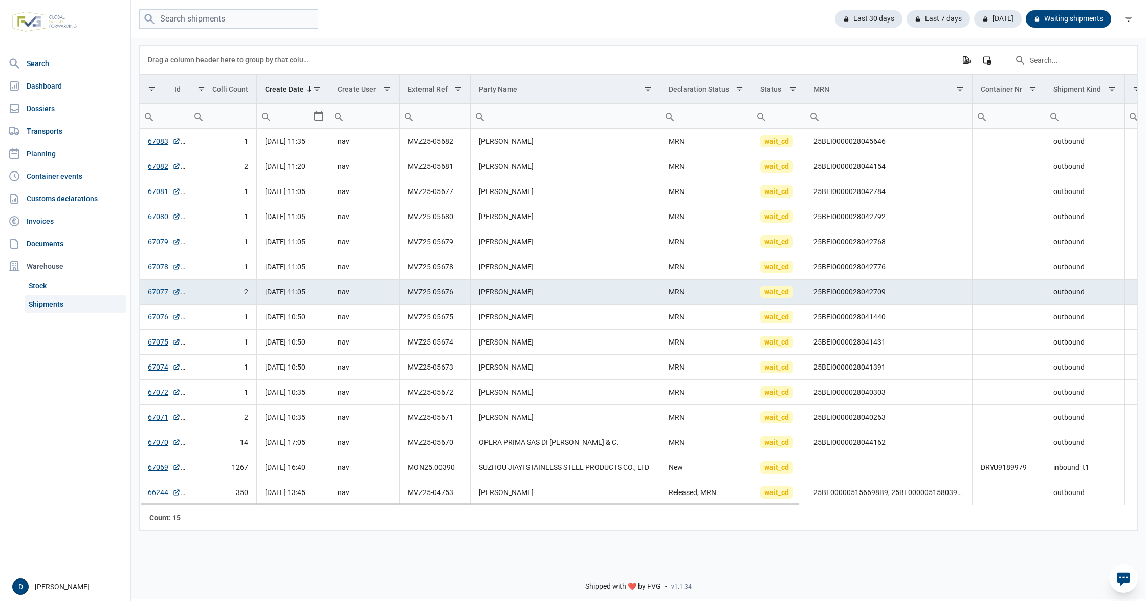
click at [162, 295] on link "67077" at bounding box center [164, 292] width 33 height 10
click at [218, 268] on td "1" at bounding box center [223, 266] width 68 height 25
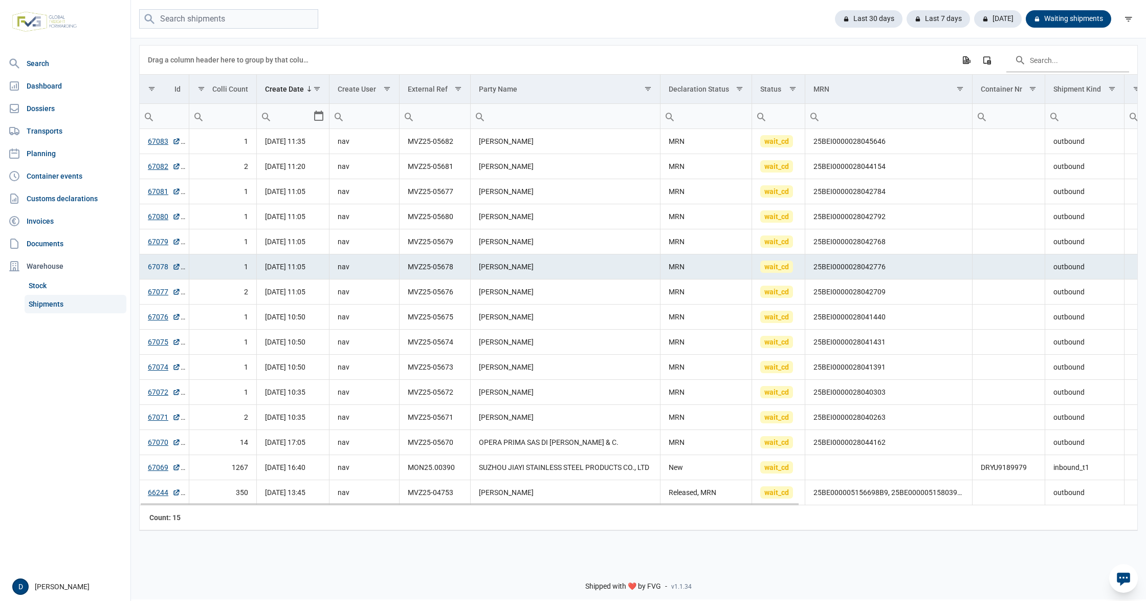
click at [153, 267] on link "67078" at bounding box center [164, 267] width 33 height 10
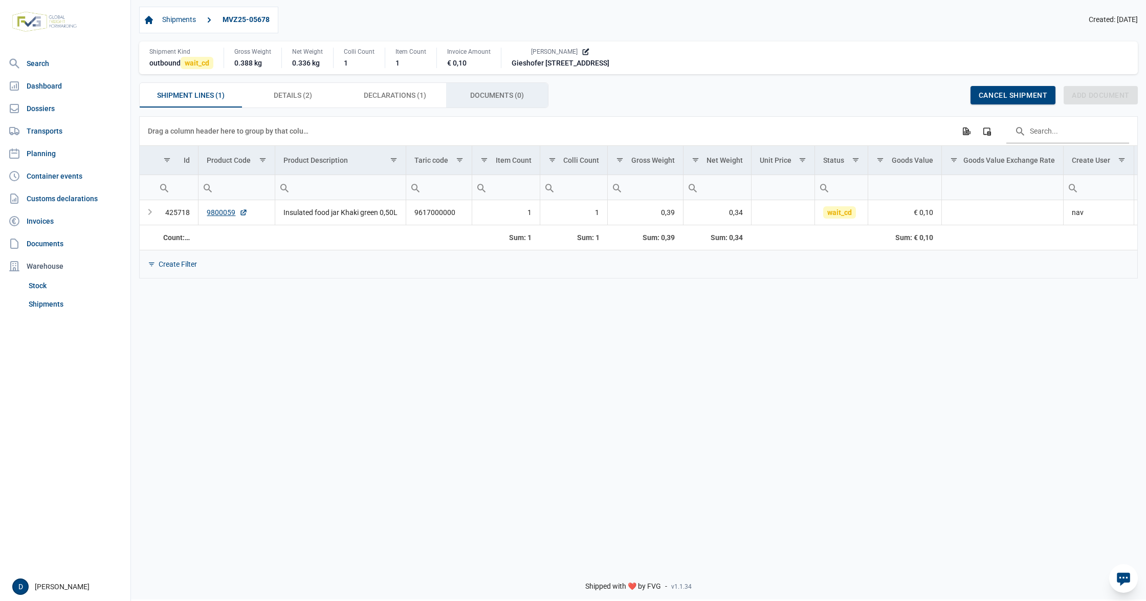
click at [481, 91] on span "Documents (0) Documents (0)" at bounding box center [497, 95] width 54 height 12
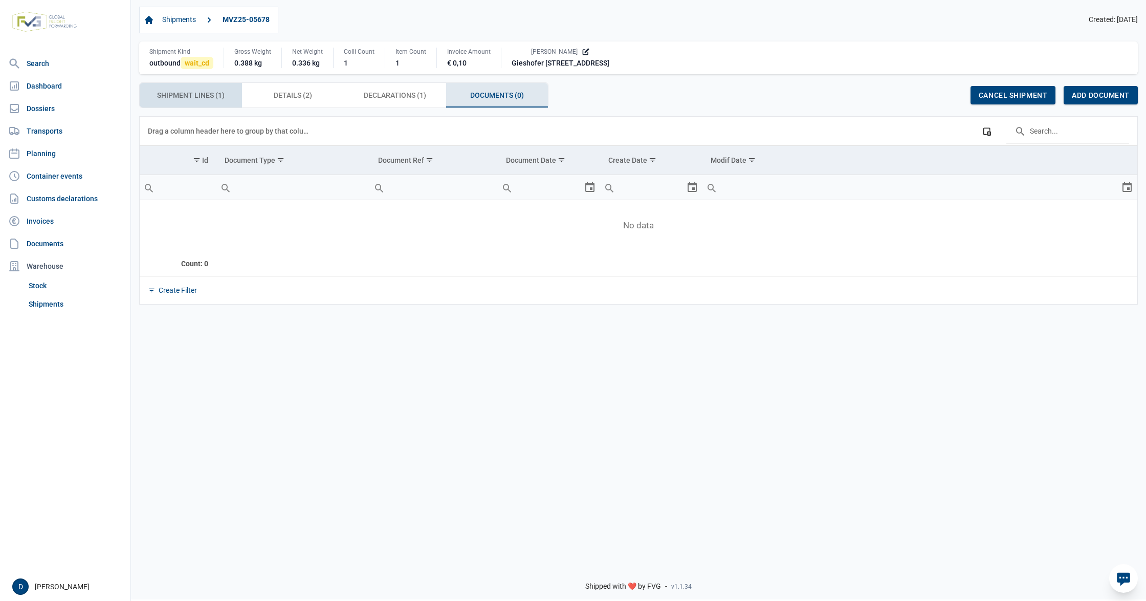
click at [204, 101] on span "Shipment Lines (1) Shipment Lines (1)" at bounding box center [191, 95] width 68 height 12
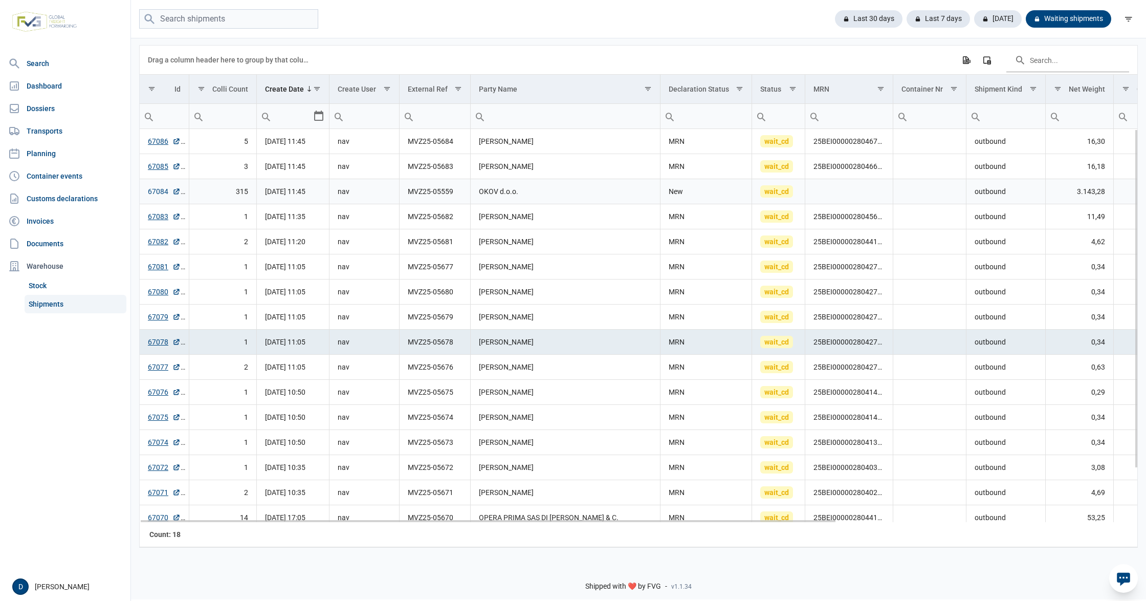
click at [154, 193] on link "67084" at bounding box center [164, 191] width 33 height 10
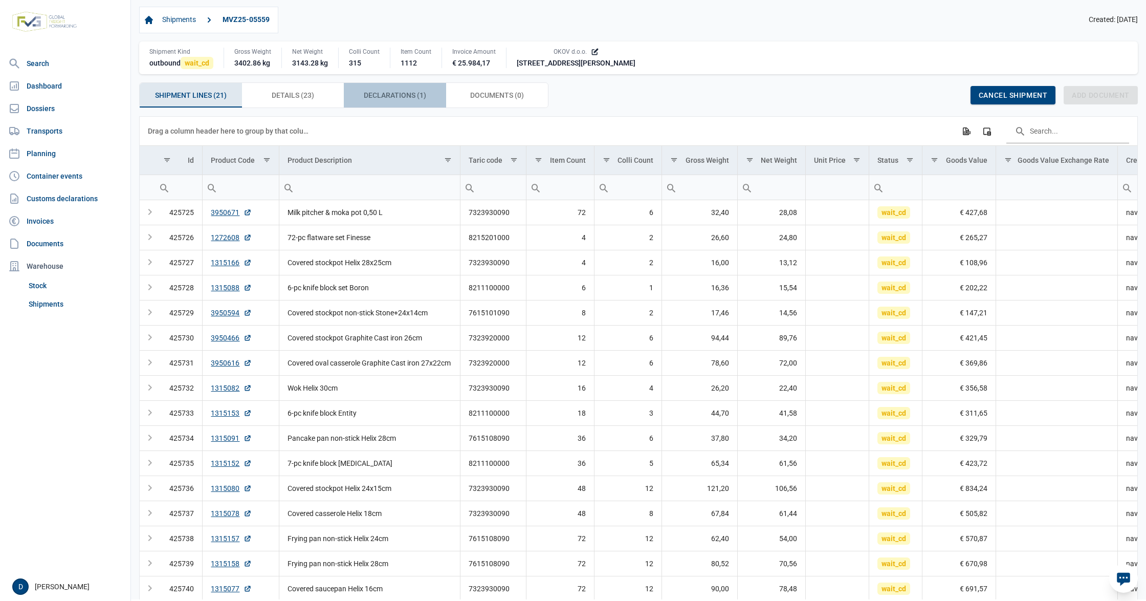
click at [381, 94] on span "Declarations (1) Declarations (1)" at bounding box center [395, 95] width 62 height 12
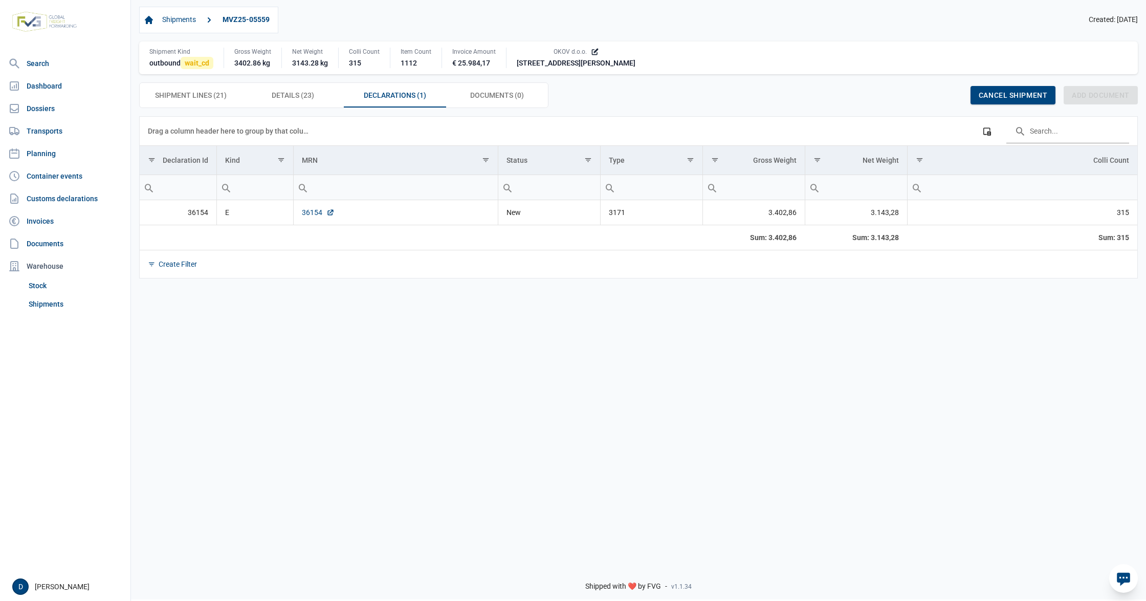
click at [310, 214] on link "36154" at bounding box center [318, 212] width 33 height 10
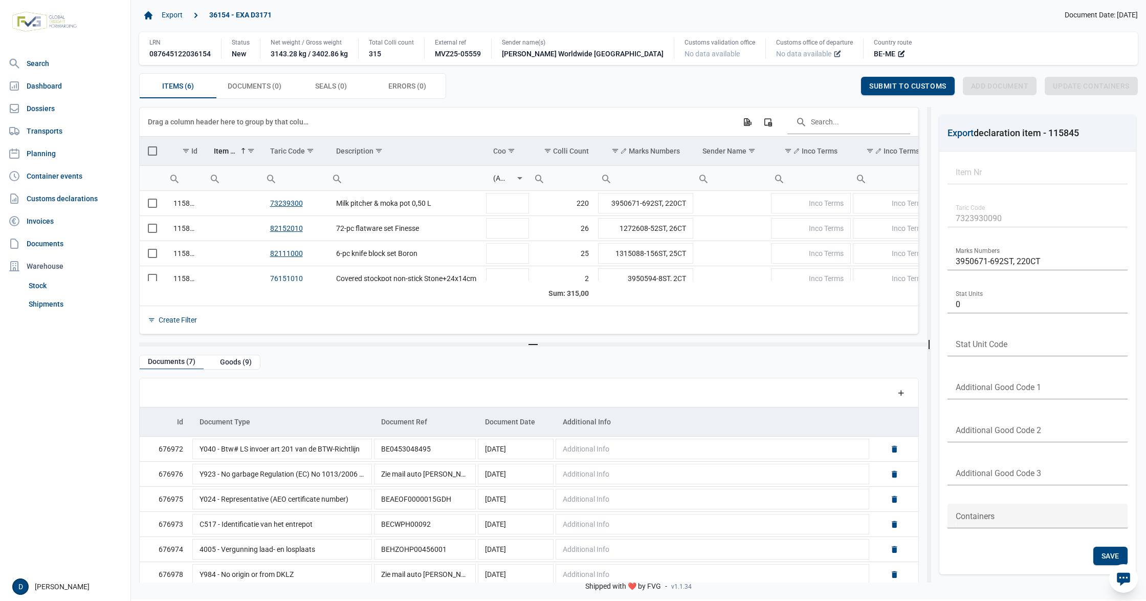
click at [835, 56] on icon at bounding box center [838, 54] width 6 height 6
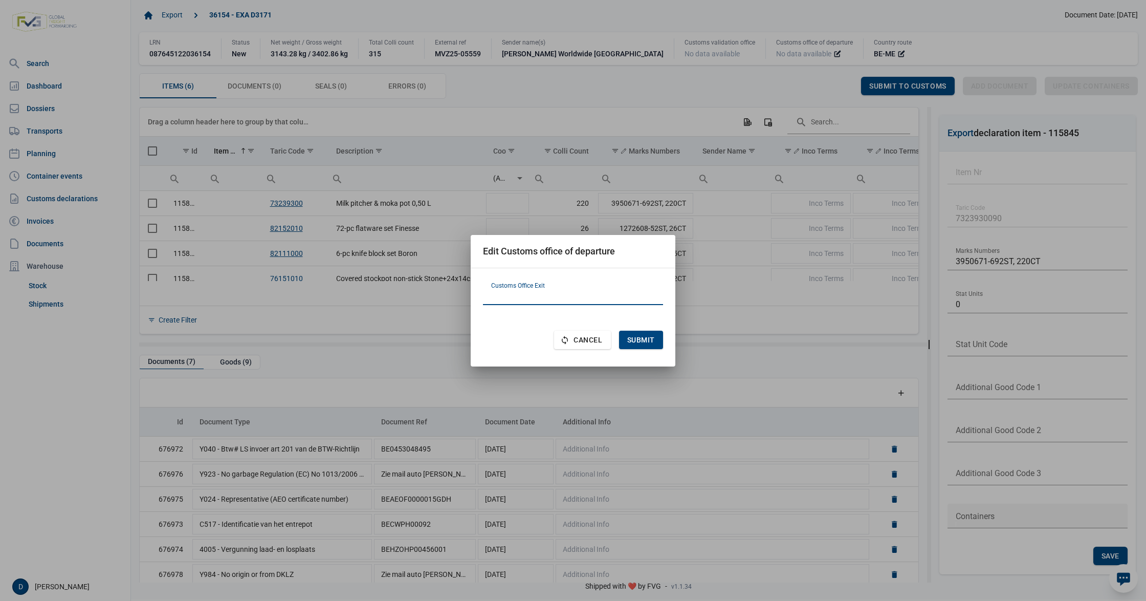
paste input "HR080780"
type input "HR080780"
click at [637, 340] on span "Submit" at bounding box center [641, 340] width 28 height 8
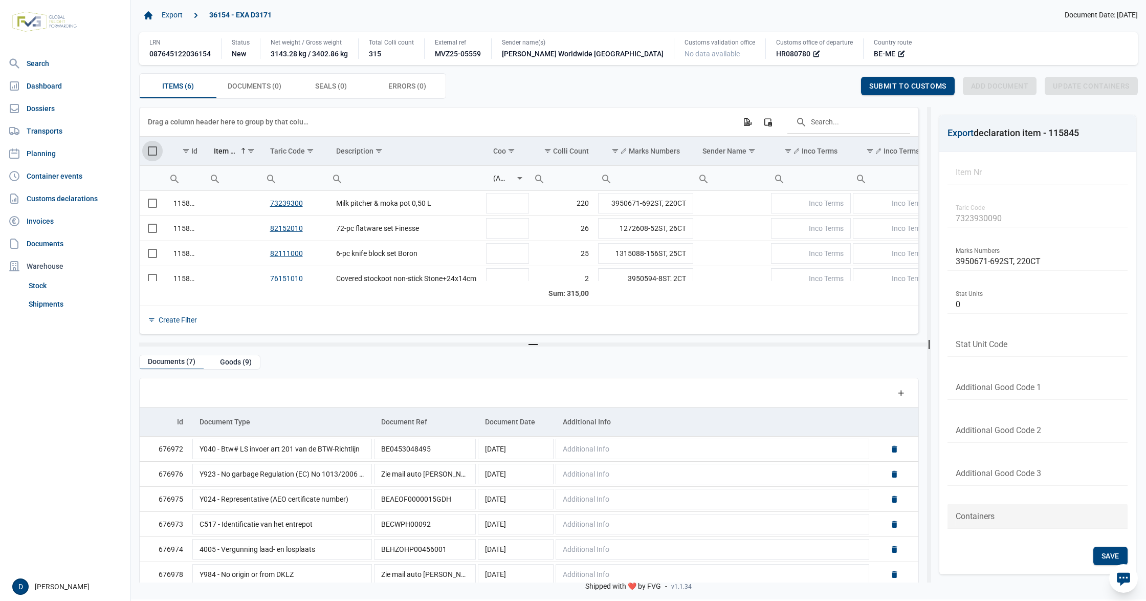
click at [152, 152] on span "Select all" at bounding box center [152, 150] width 9 height 9
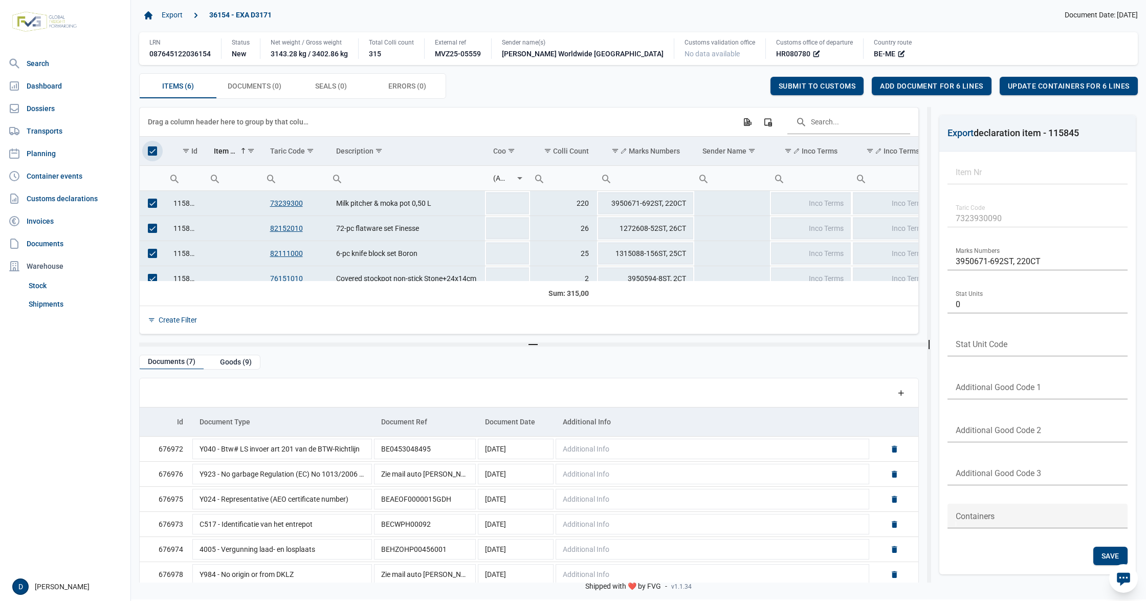
click at [152, 150] on span "Select all" at bounding box center [152, 150] width 9 height 9
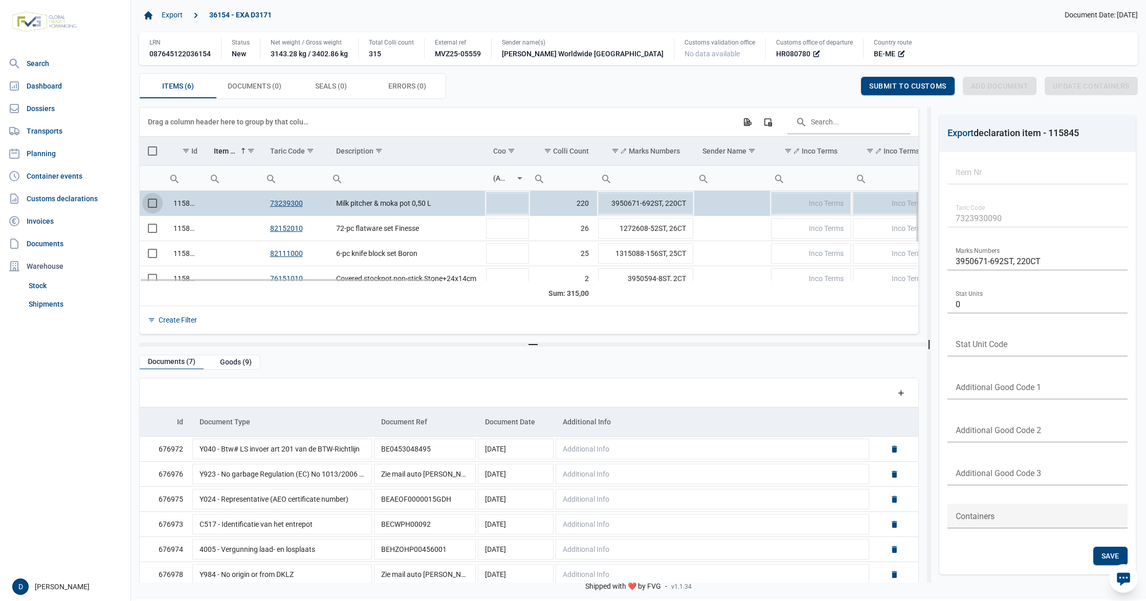
click at [152, 208] on span "Select row" at bounding box center [152, 203] width 9 height 9
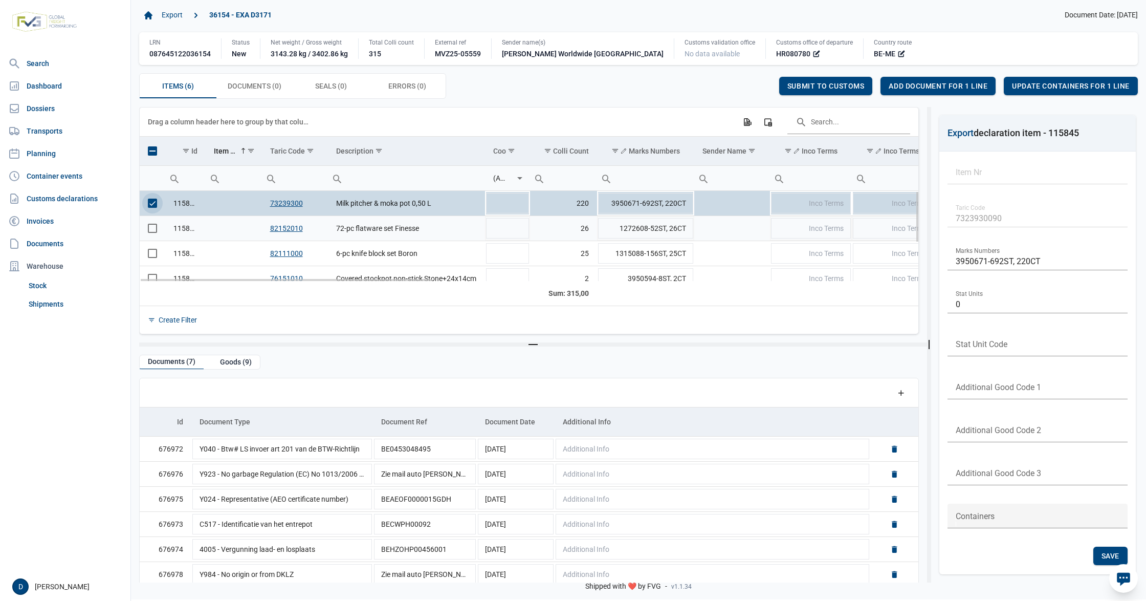
click at [154, 232] on span "Select row" at bounding box center [152, 228] width 9 height 9
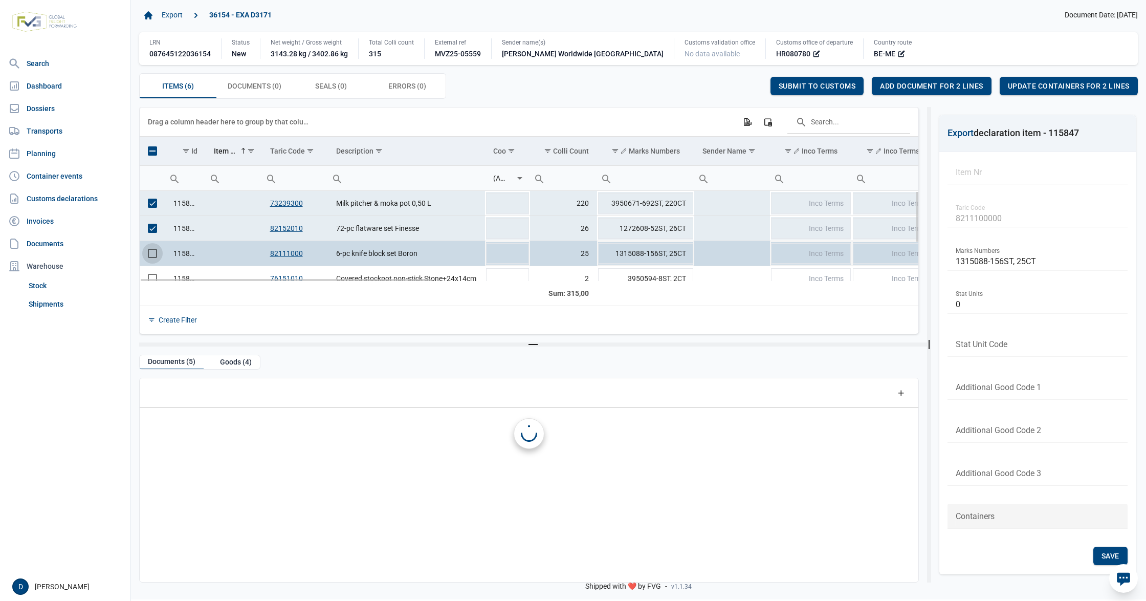
click at [151, 253] on span "Select row" at bounding box center [152, 253] width 9 height 9
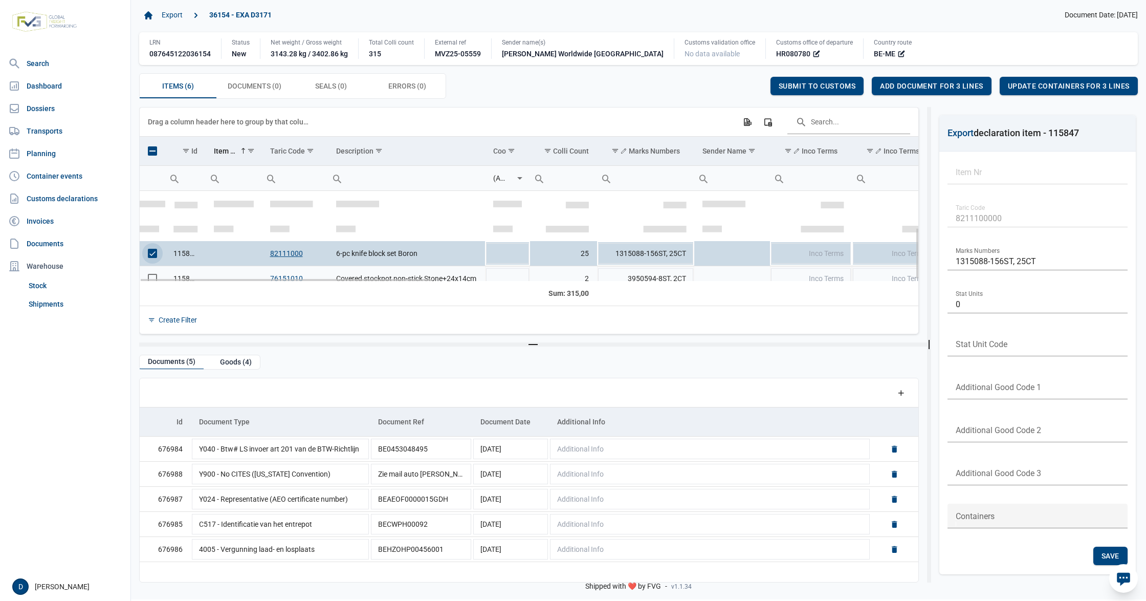
scroll to position [62, 0]
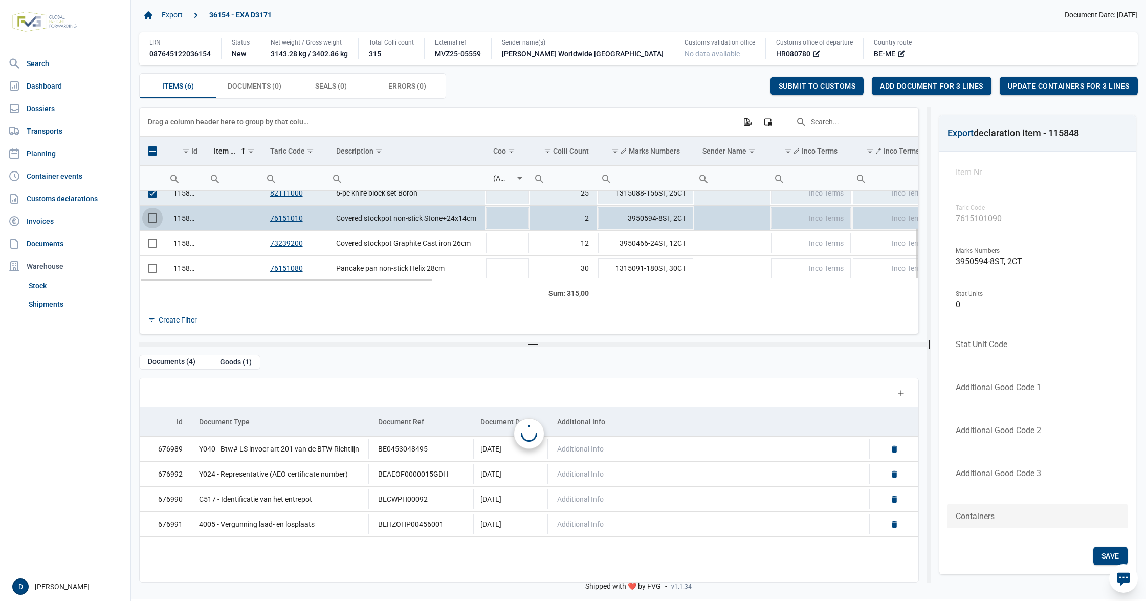
click at [150, 218] on span "Select row" at bounding box center [152, 217] width 9 height 9
click at [146, 244] on td "Data grid with 6 rows and 23 columns" at bounding box center [153, 243] width 26 height 25
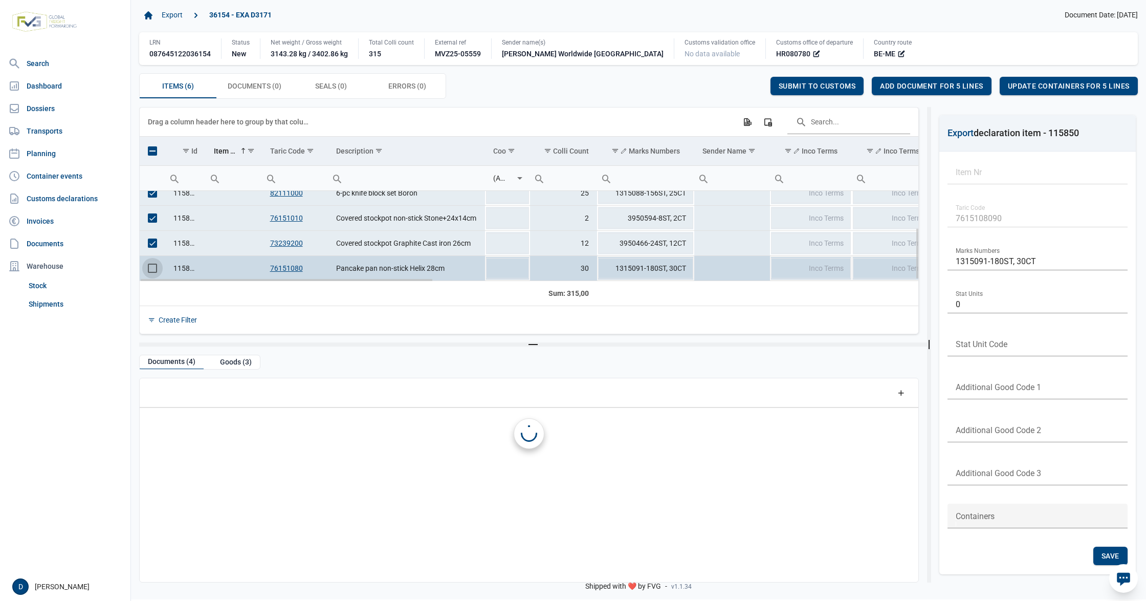
click at [149, 271] on span "Select row" at bounding box center [152, 268] width 9 height 9
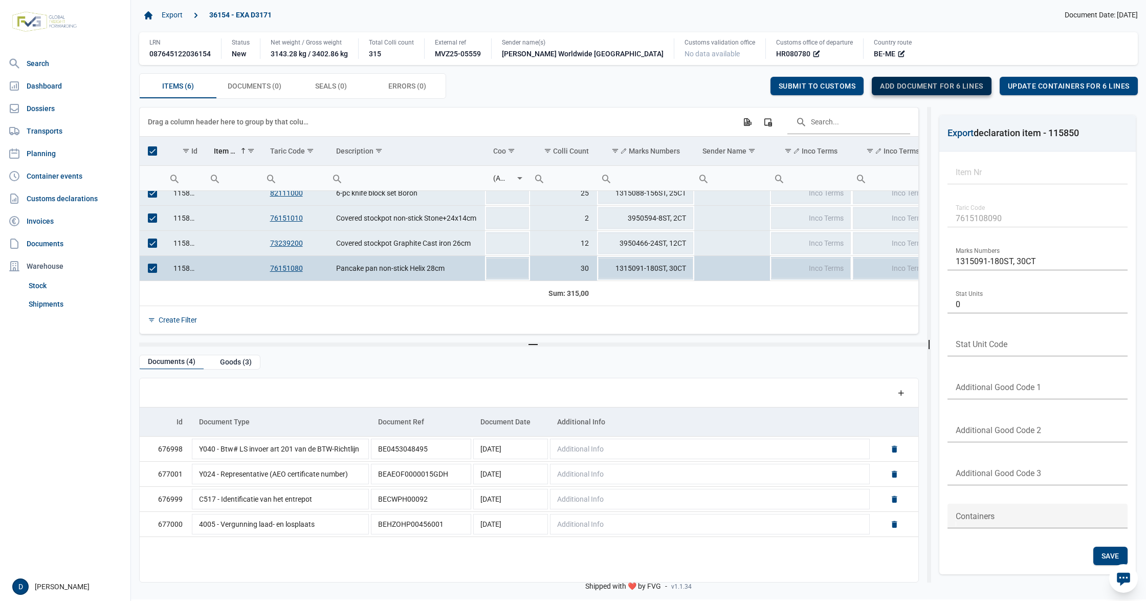
click at [923, 83] on span "Add document for 6 lines" at bounding box center [931, 86] width 103 height 8
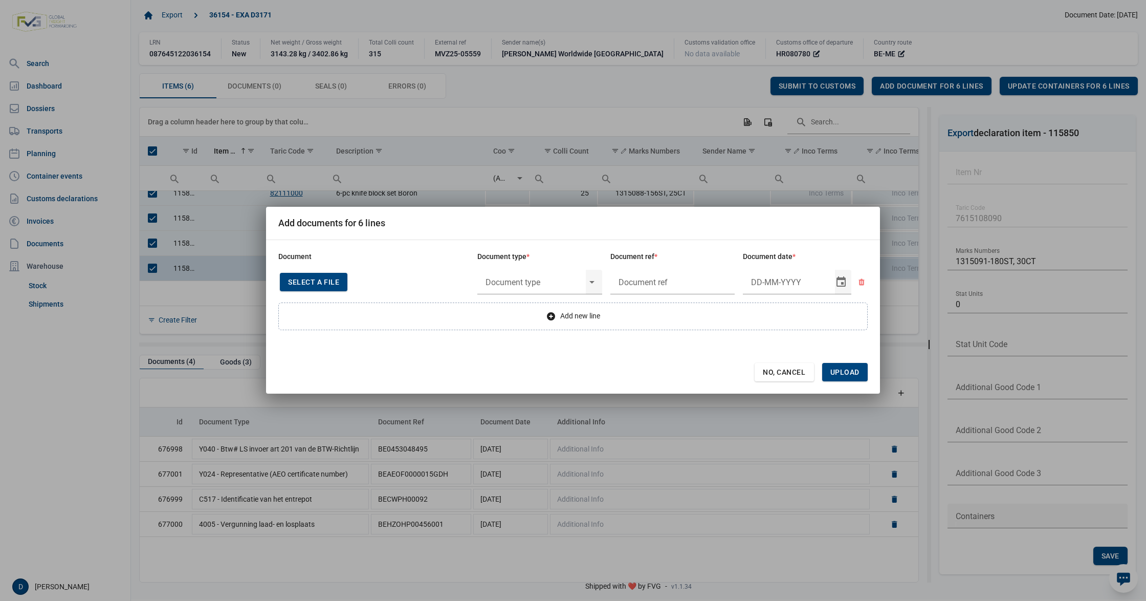
click at [321, 285] on span "Select a file" at bounding box center [313, 282] width 51 height 8
type input "Invoice VFA25-07222"
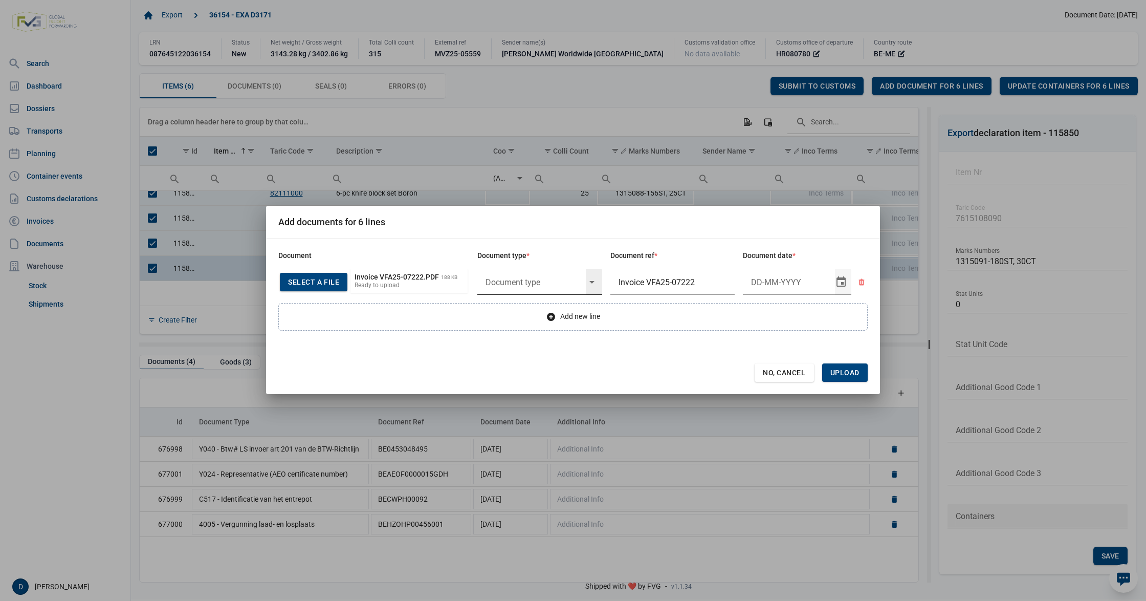
click at [594, 280] on div "Select" at bounding box center [596, 282] width 12 height 27
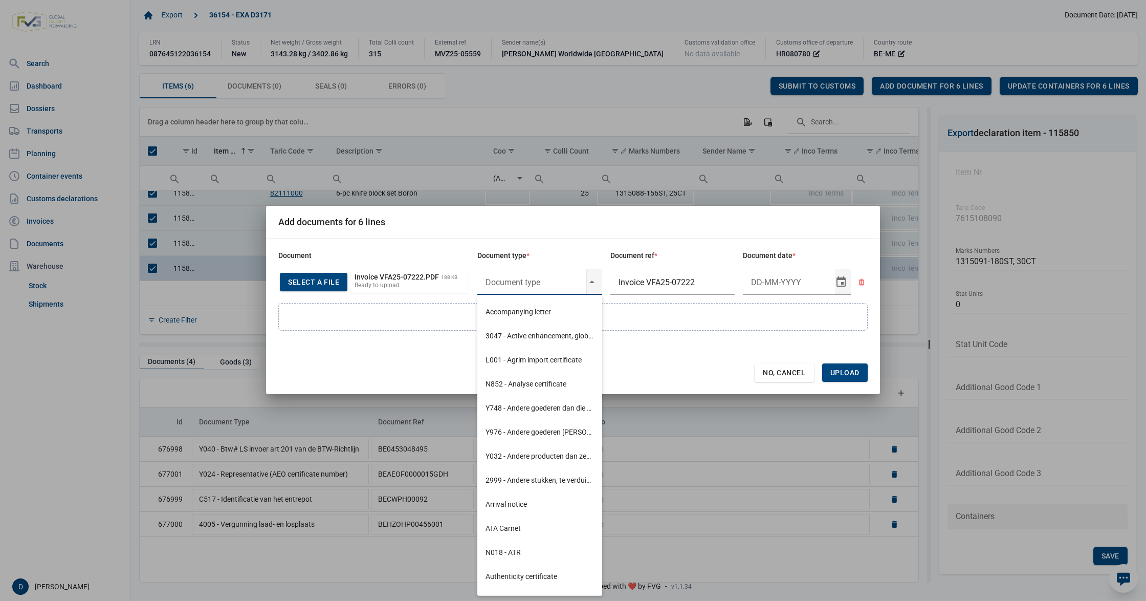
click at [539, 280] on input "text" at bounding box center [531, 282] width 108 height 27
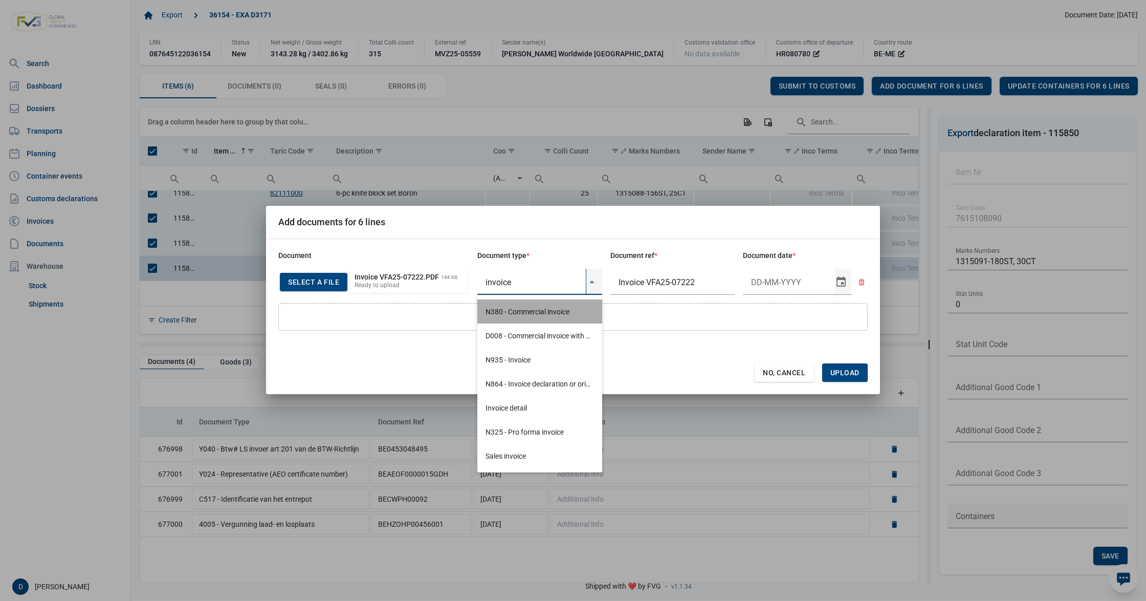
click at [553, 311] on div "N380 - Commercial invoice" at bounding box center [539, 311] width 125 height 24
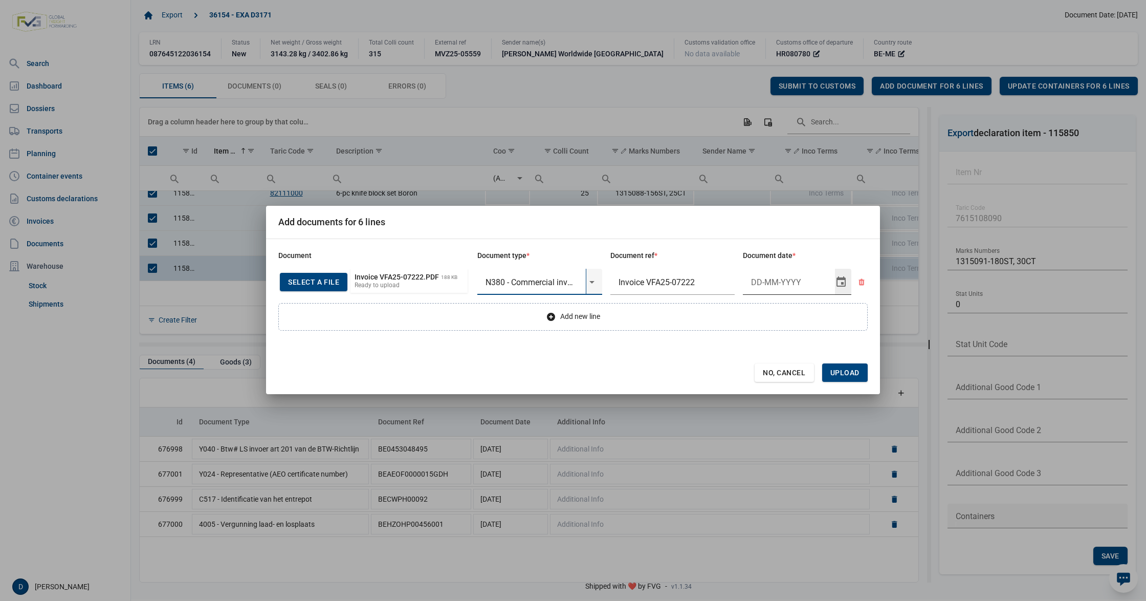
type input "N380 - Commercial invoice"
click at [768, 281] on input "Document date" at bounding box center [789, 282] width 92 height 27
type input "[DATE]"
click at [849, 375] on span "Upload" at bounding box center [845, 372] width 29 height 8
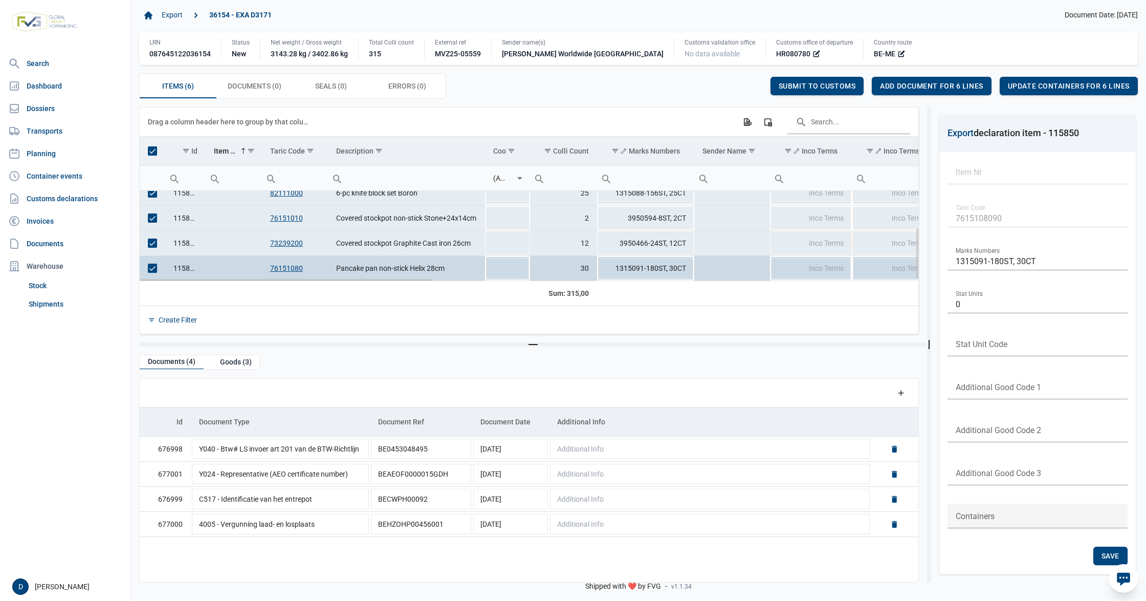
scroll to position [0, 0]
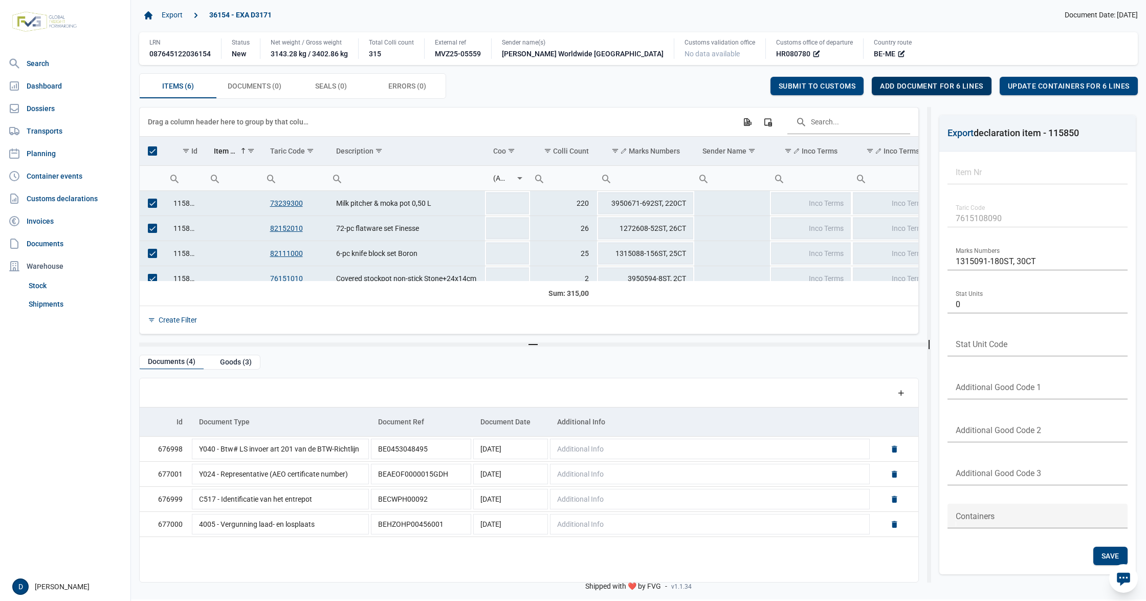
click at [942, 86] on span "Add document for 6 lines" at bounding box center [931, 86] width 103 height 8
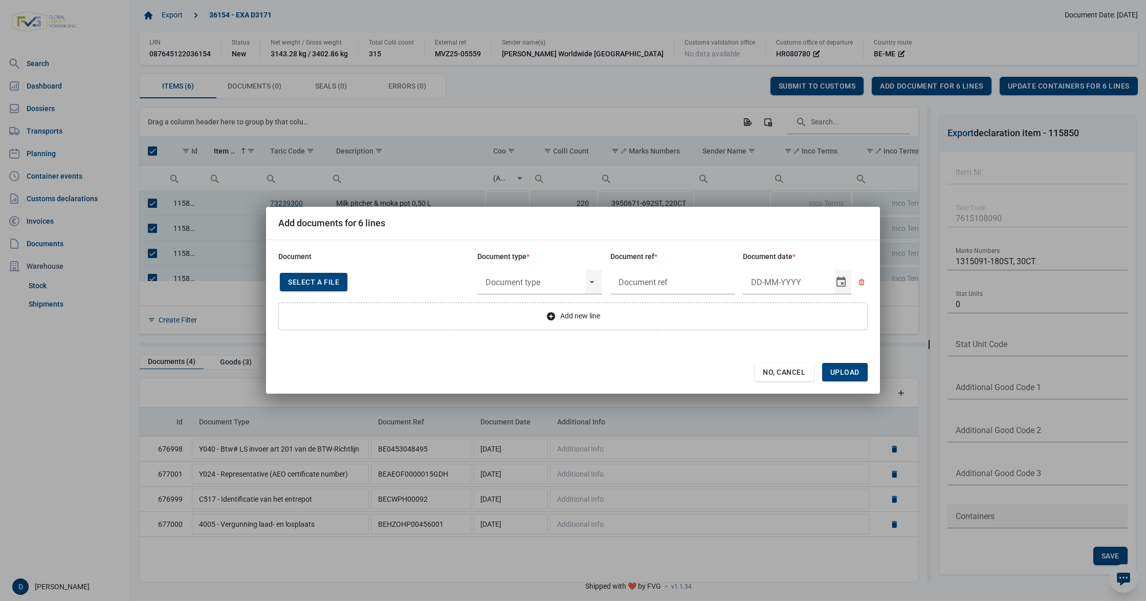
click at [335, 276] on div "Select a file" at bounding box center [314, 282] width 68 height 18
type input "Invoice VFA25-07224"
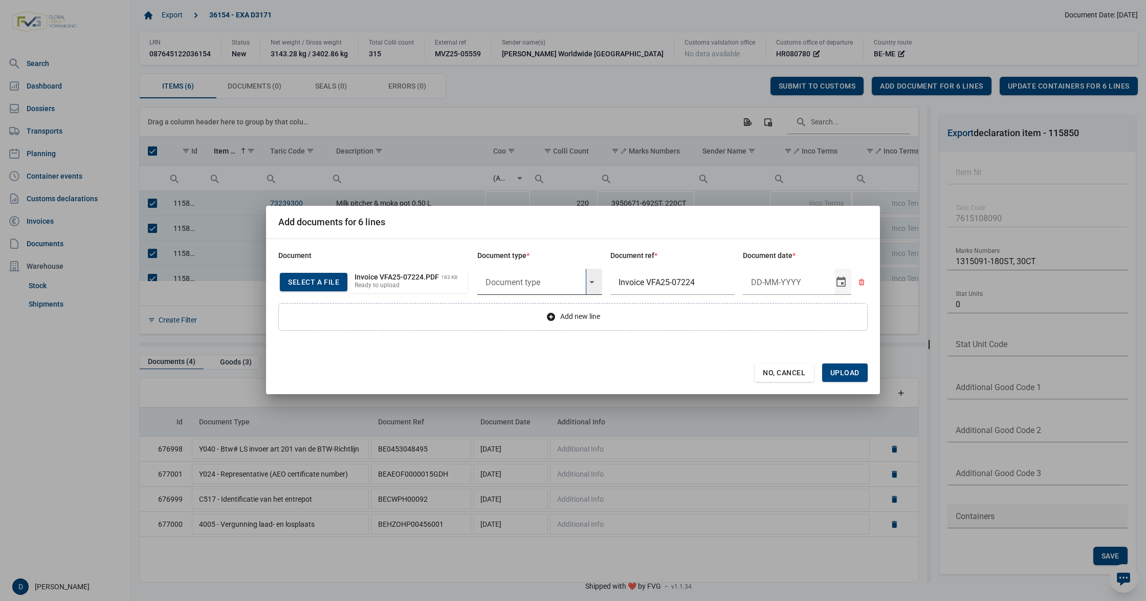
click at [511, 281] on input "text" at bounding box center [531, 282] width 108 height 27
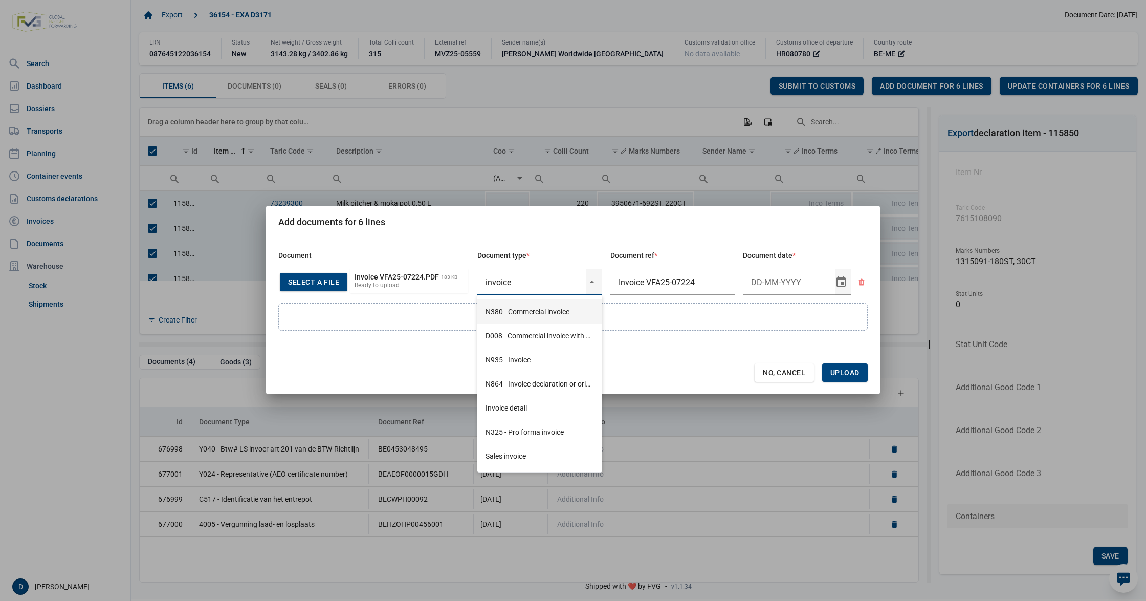
click at [518, 308] on div "N380 - Commercial invoice" at bounding box center [539, 311] width 125 height 24
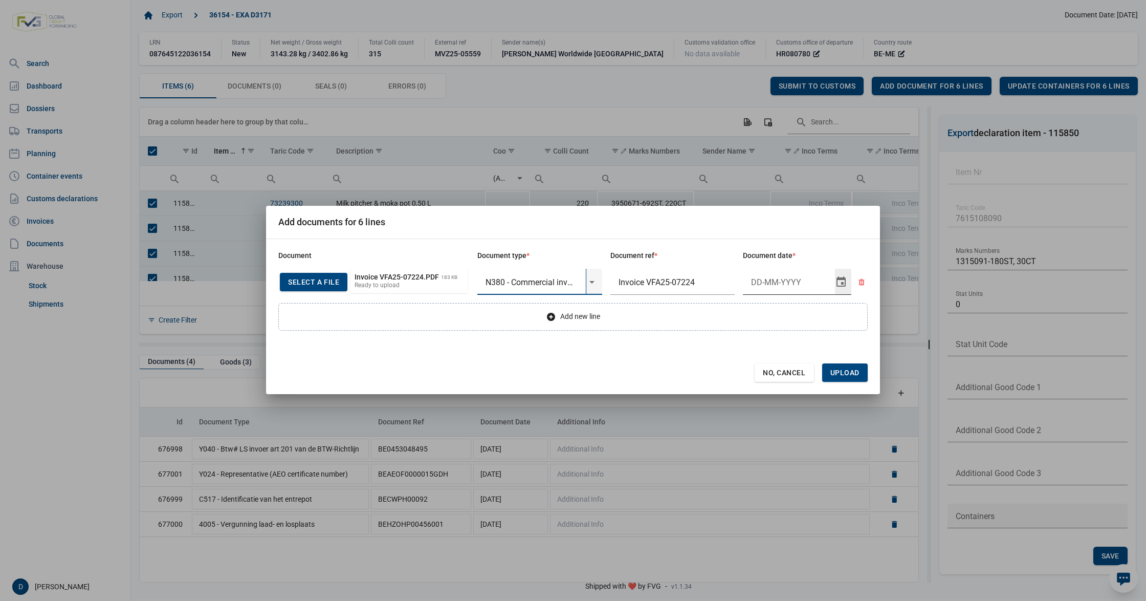
type input "N380 - Commercial invoice"
click at [773, 279] on input "Document date" at bounding box center [789, 282] width 92 height 27
type input "[DATE]"
click at [841, 365] on span "Upload" at bounding box center [845, 372] width 46 height 18
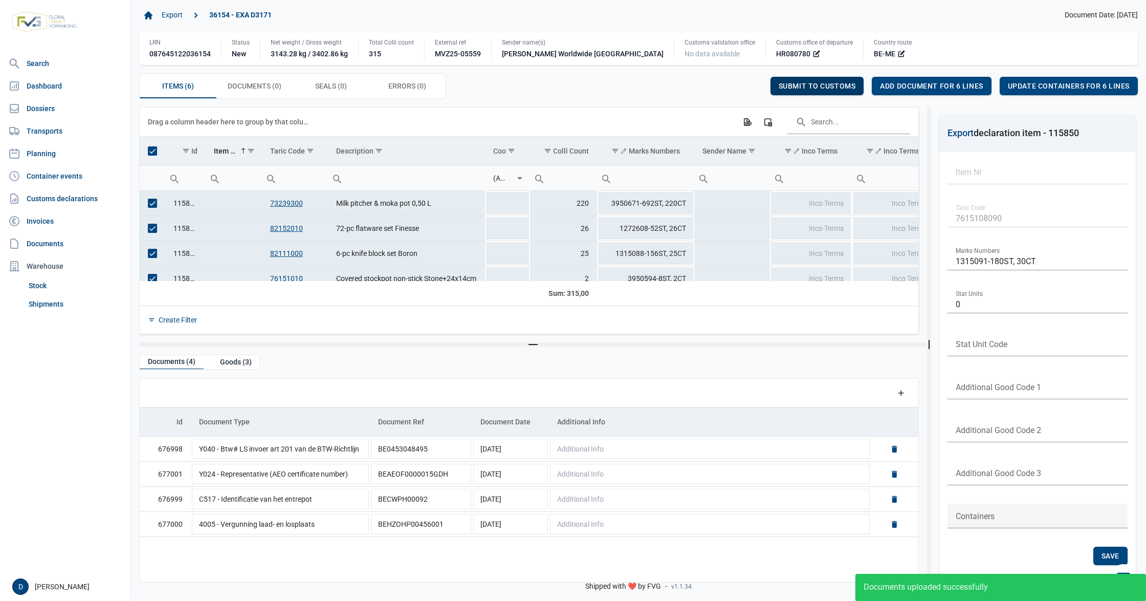
click at [832, 84] on span "Submit to customs" at bounding box center [817, 86] width 77 height 8
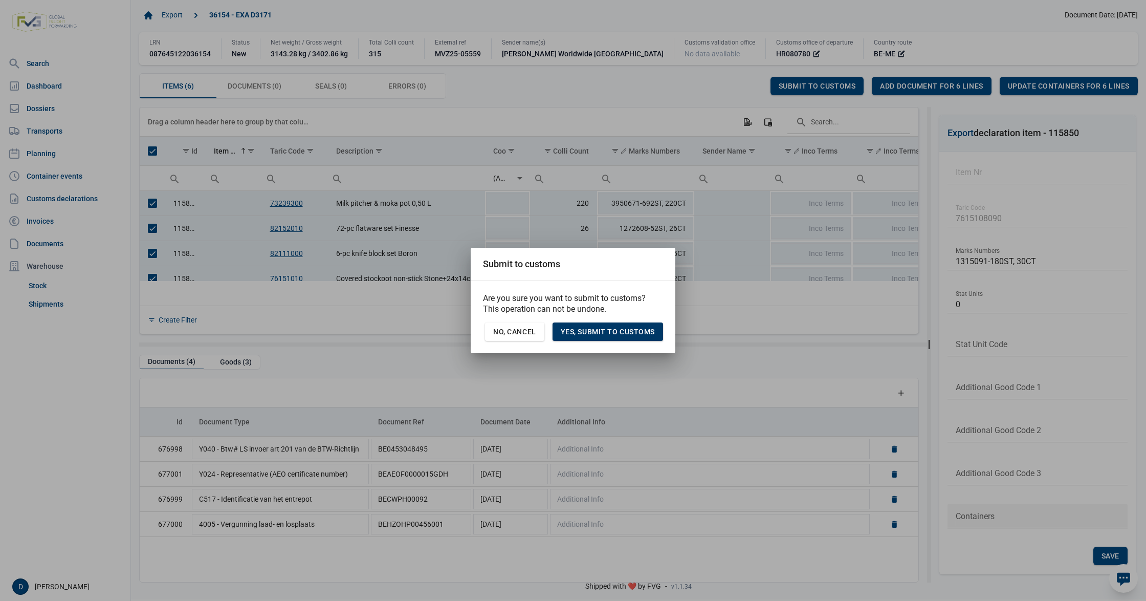
click at [639, 330] on span "Yes, Submit to customs" at bounding box center [608, 332] width 94 height 8
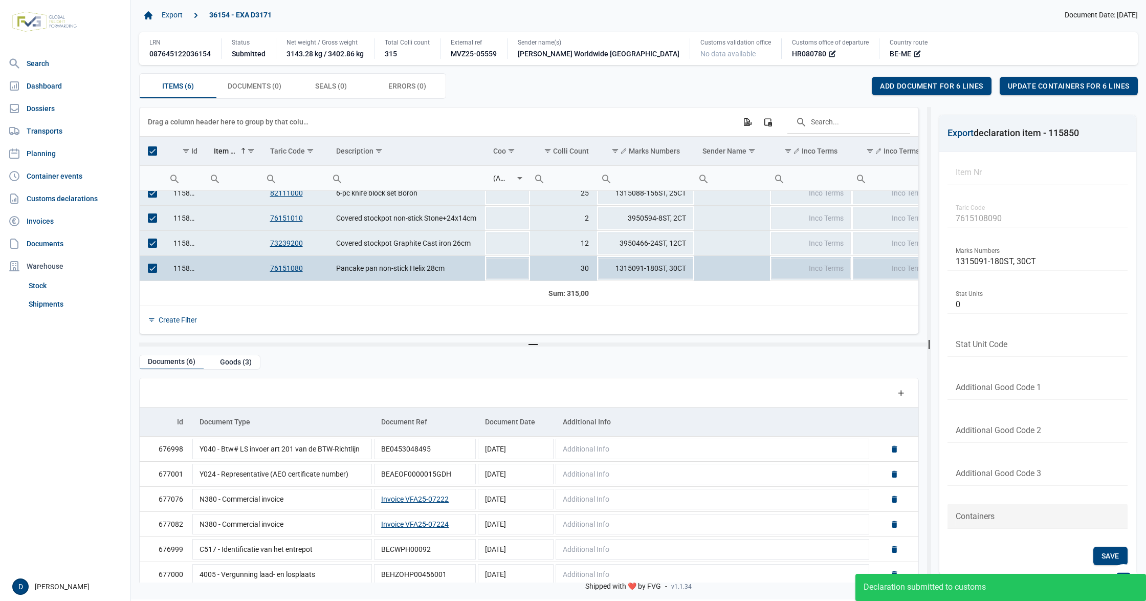
scroll to position [62, 0]
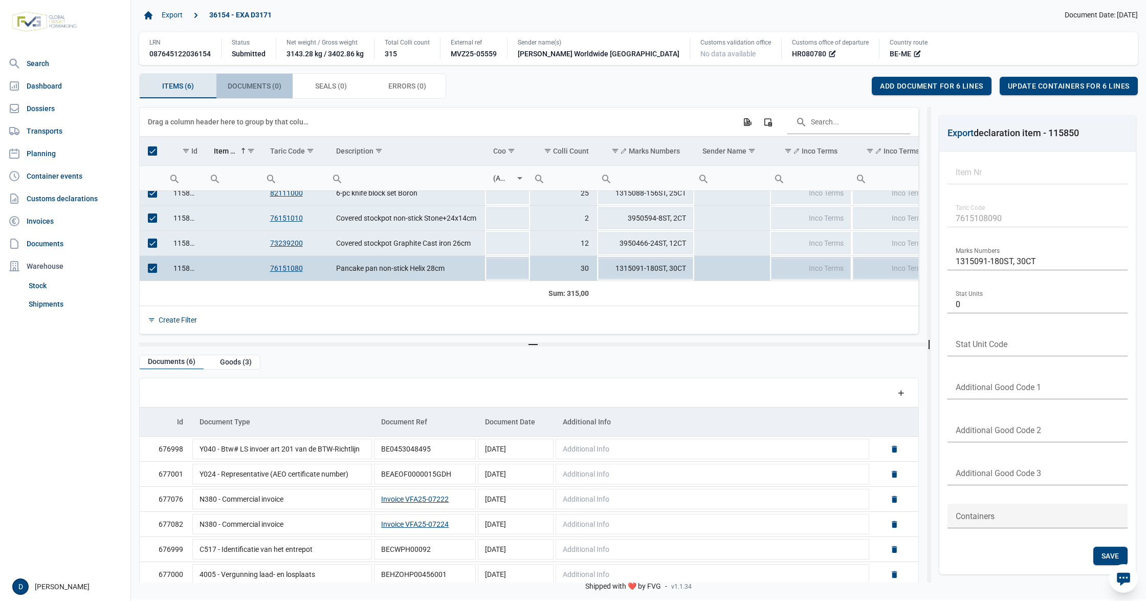
click at [280, 86] on span "Documents (0) Documents (0)" at bounding box center [255, 86] width 54 height 12
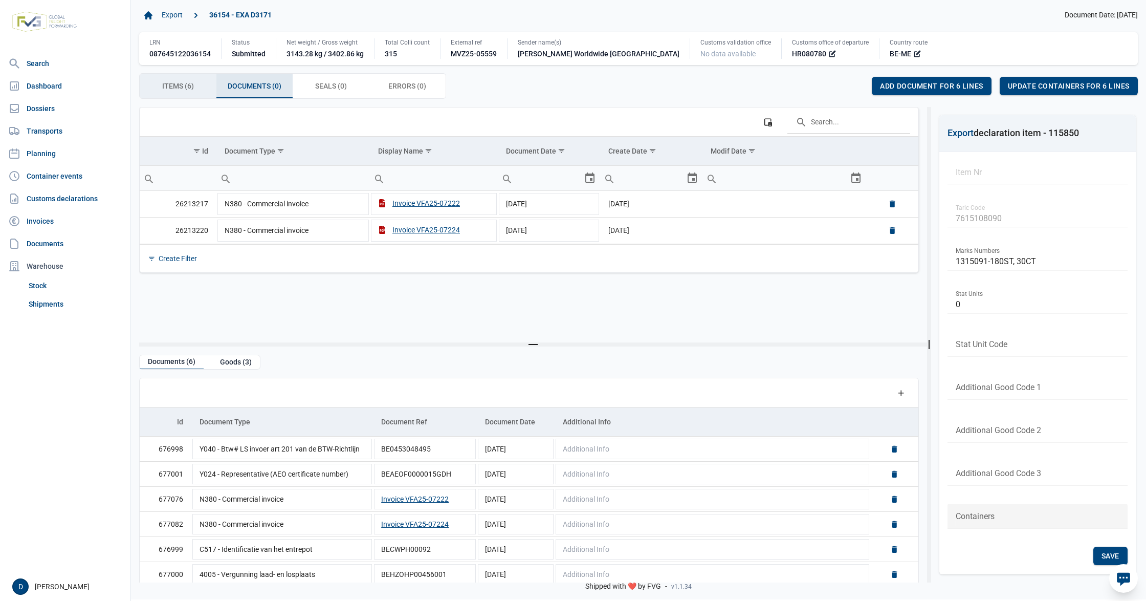
click at [181, 80] on div "Items (6) Items (6)" at bounding box center [178, 86] width 77 height 25
